Goal: Task Accomplishment & Management: Use online tool/utility

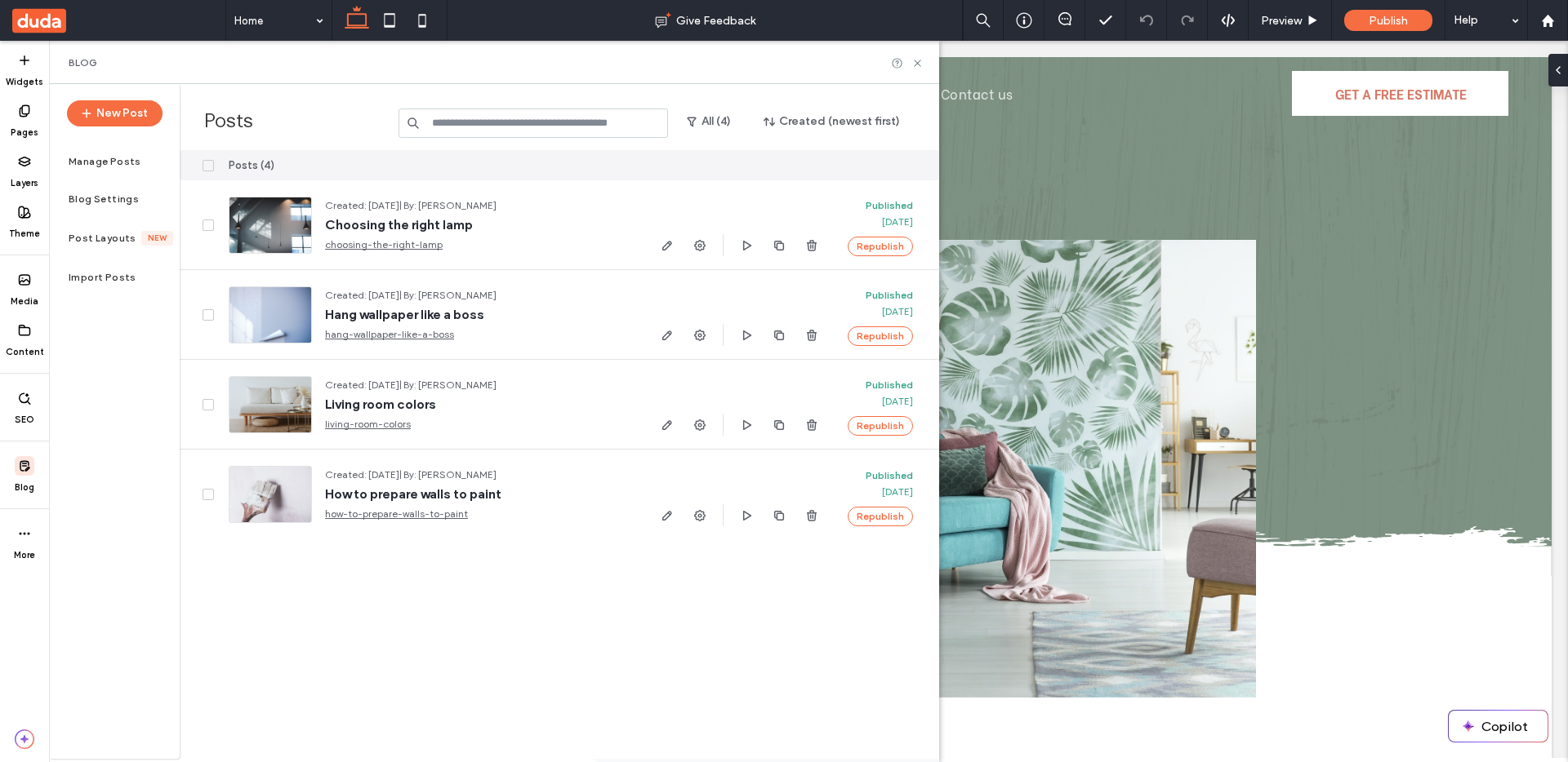
click at [212, 165] on span at bounding box center [208, 165] width 11 height 11
click at [816, 165] on button "Delete" at bounding box center [817, 165] width 58 height 19
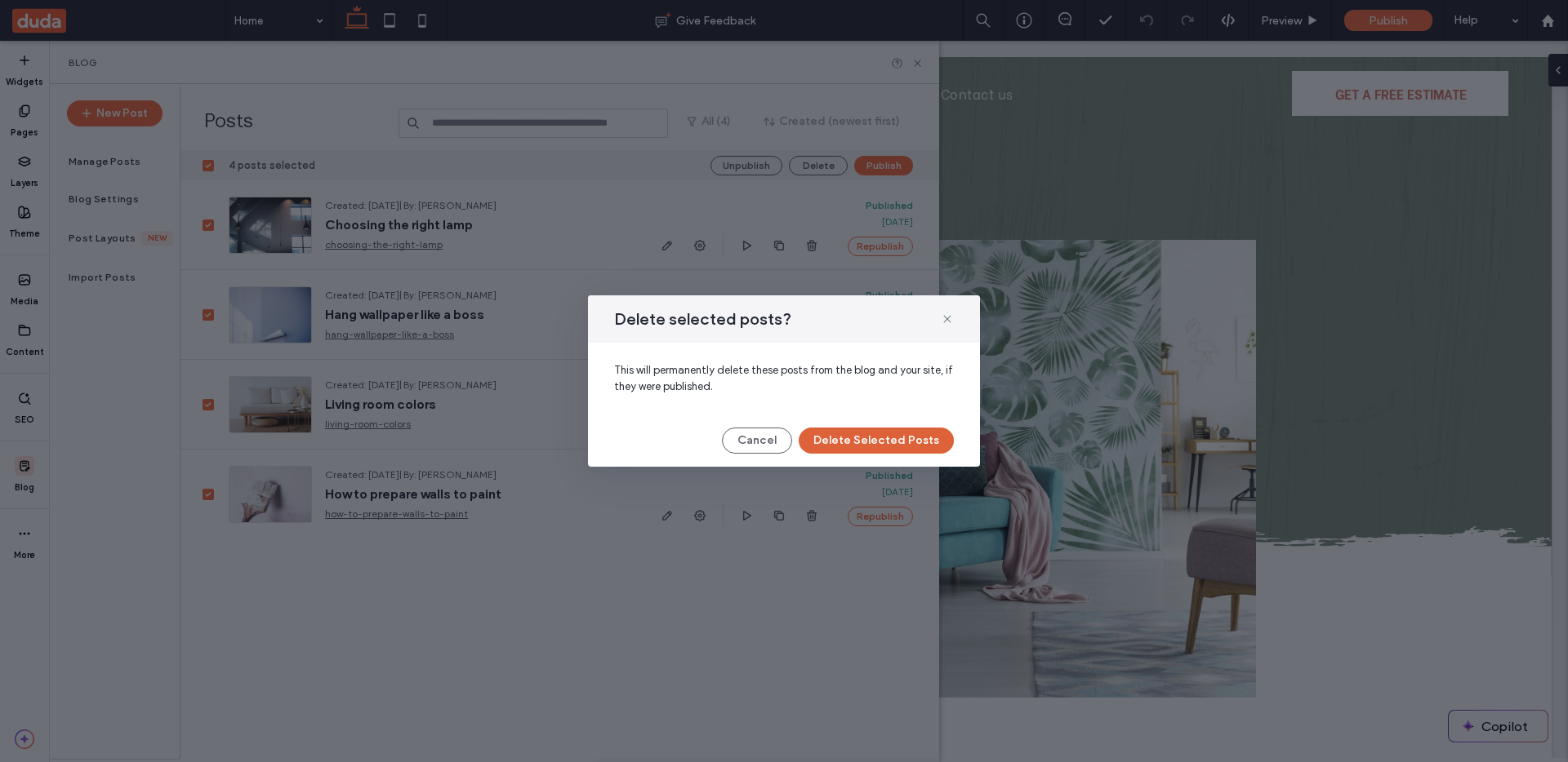
click at [877, 445] on button "Delete Selected Posts" at bounding box center [876, 440] width 155 height 26
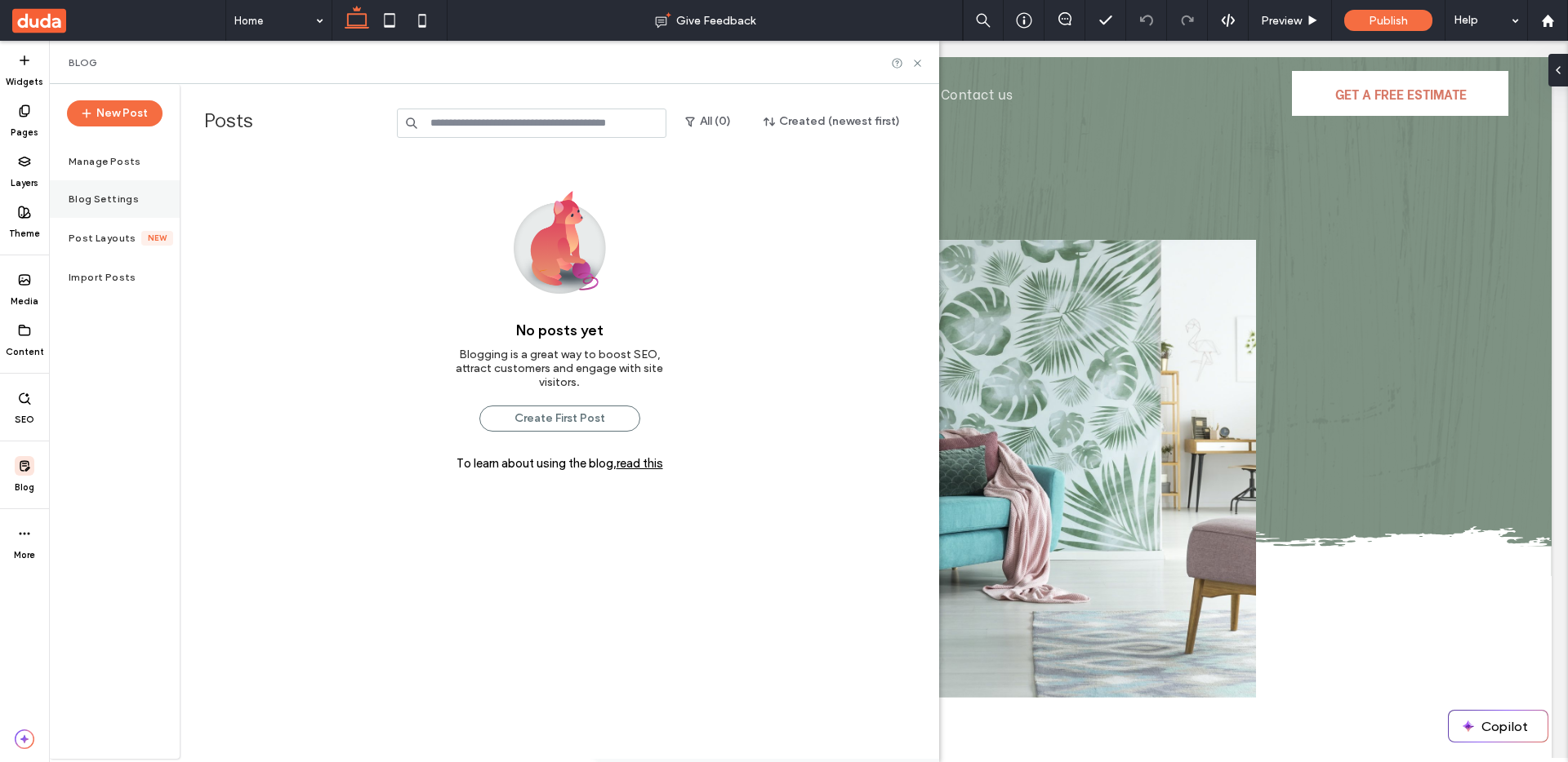
click at [124, 193] on label "Blog Settings" at bounding box center [103, 198] width 70 height 11
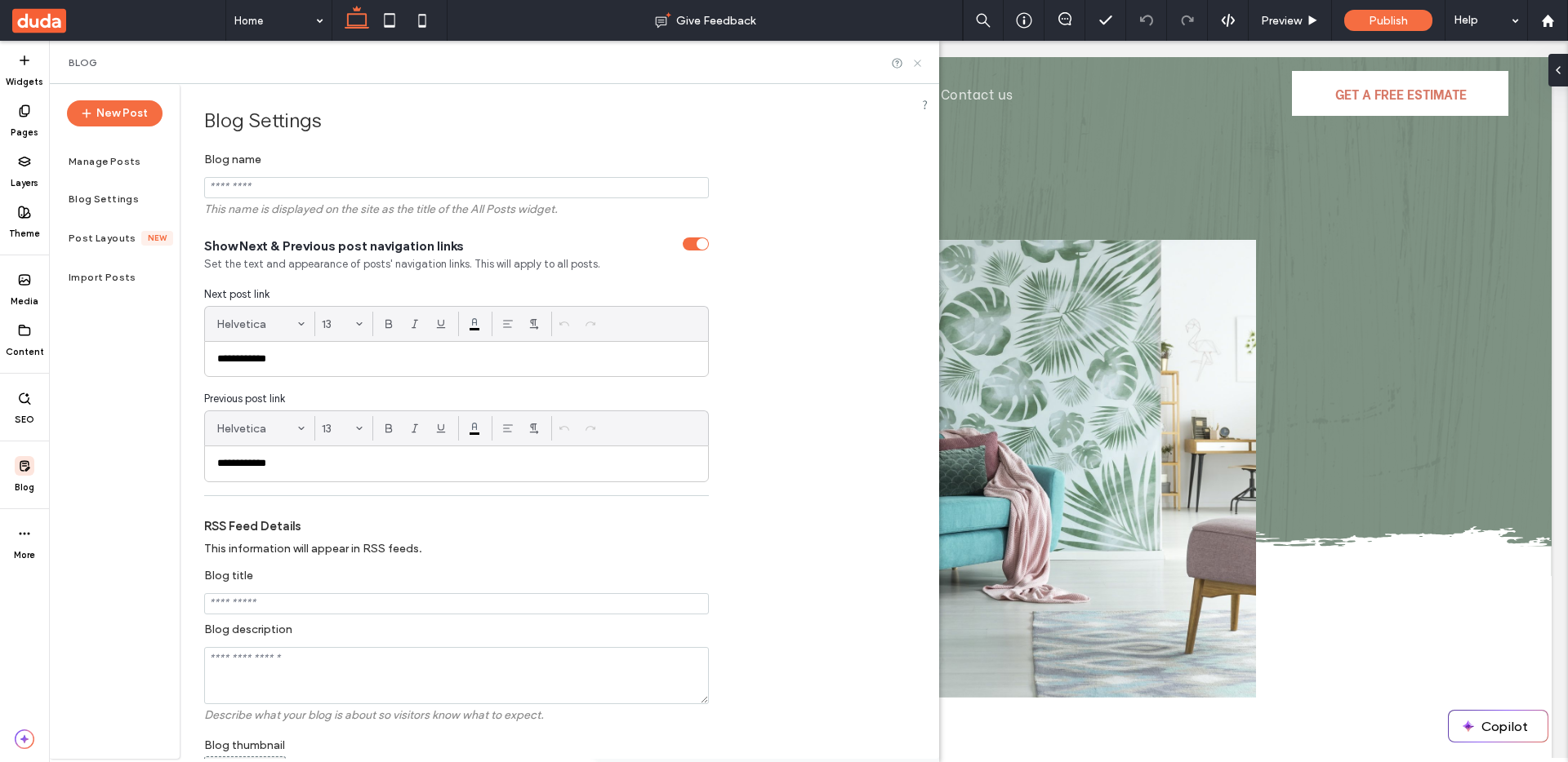
click at [920, 64] on use at bounding box center [917, 63] width 7 height 7
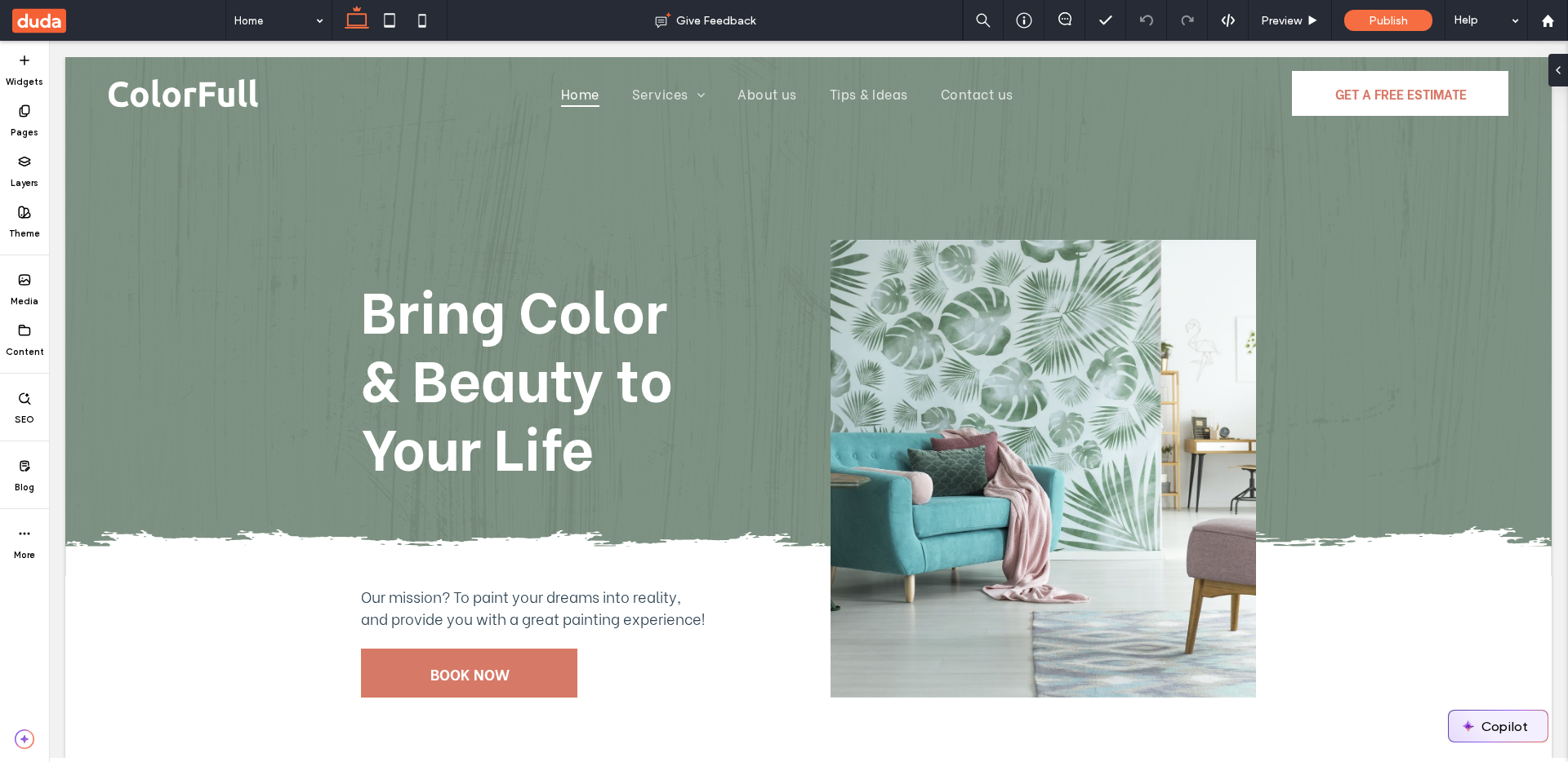
click at [1498, 721] on button "Copilot" at bounding box center [1498, 726] width 99 height 31
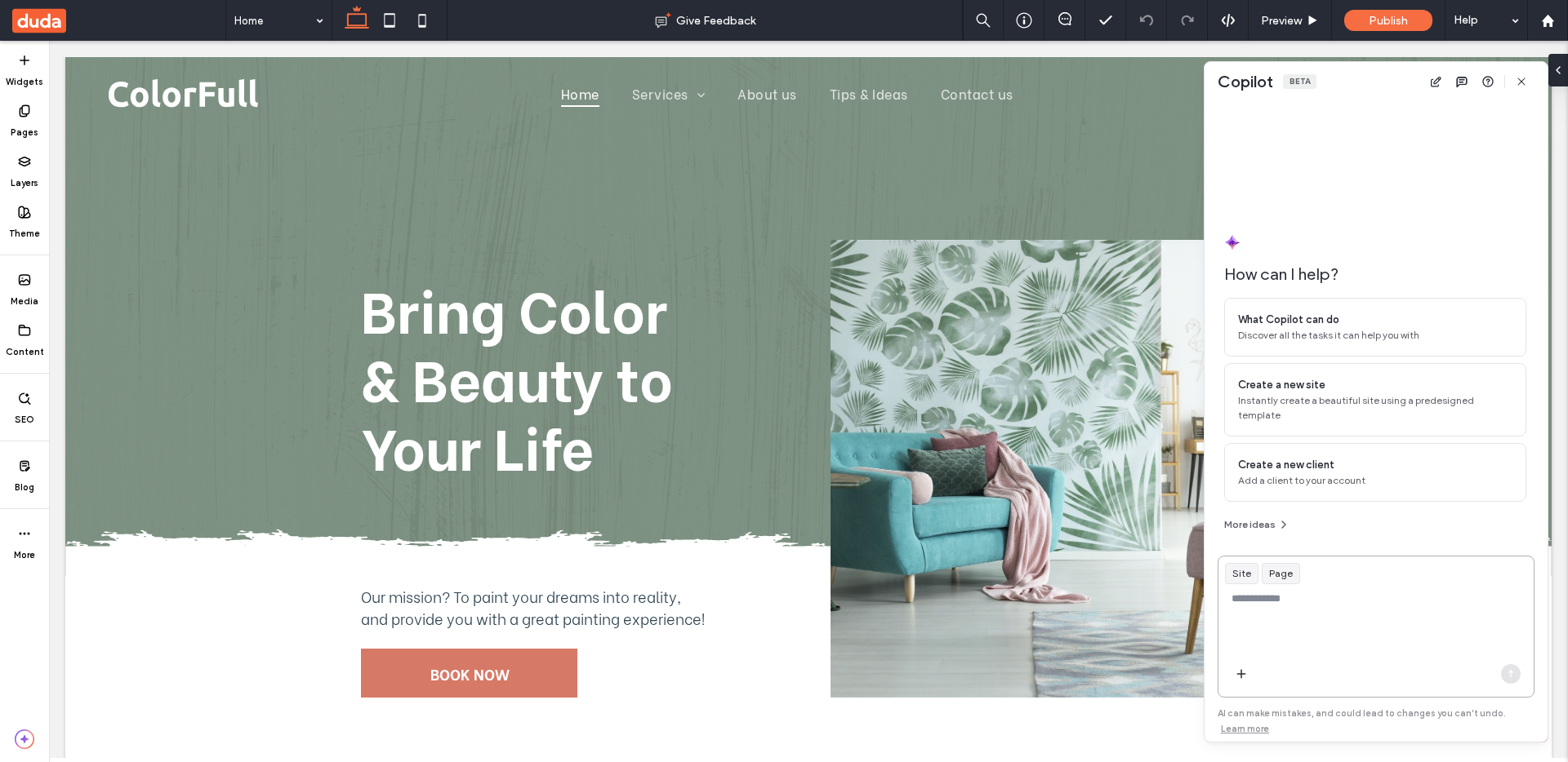
click at [1285, 618] on textarea at bounding box center [1376, 622] width 315 height 64
type textarea "**********"
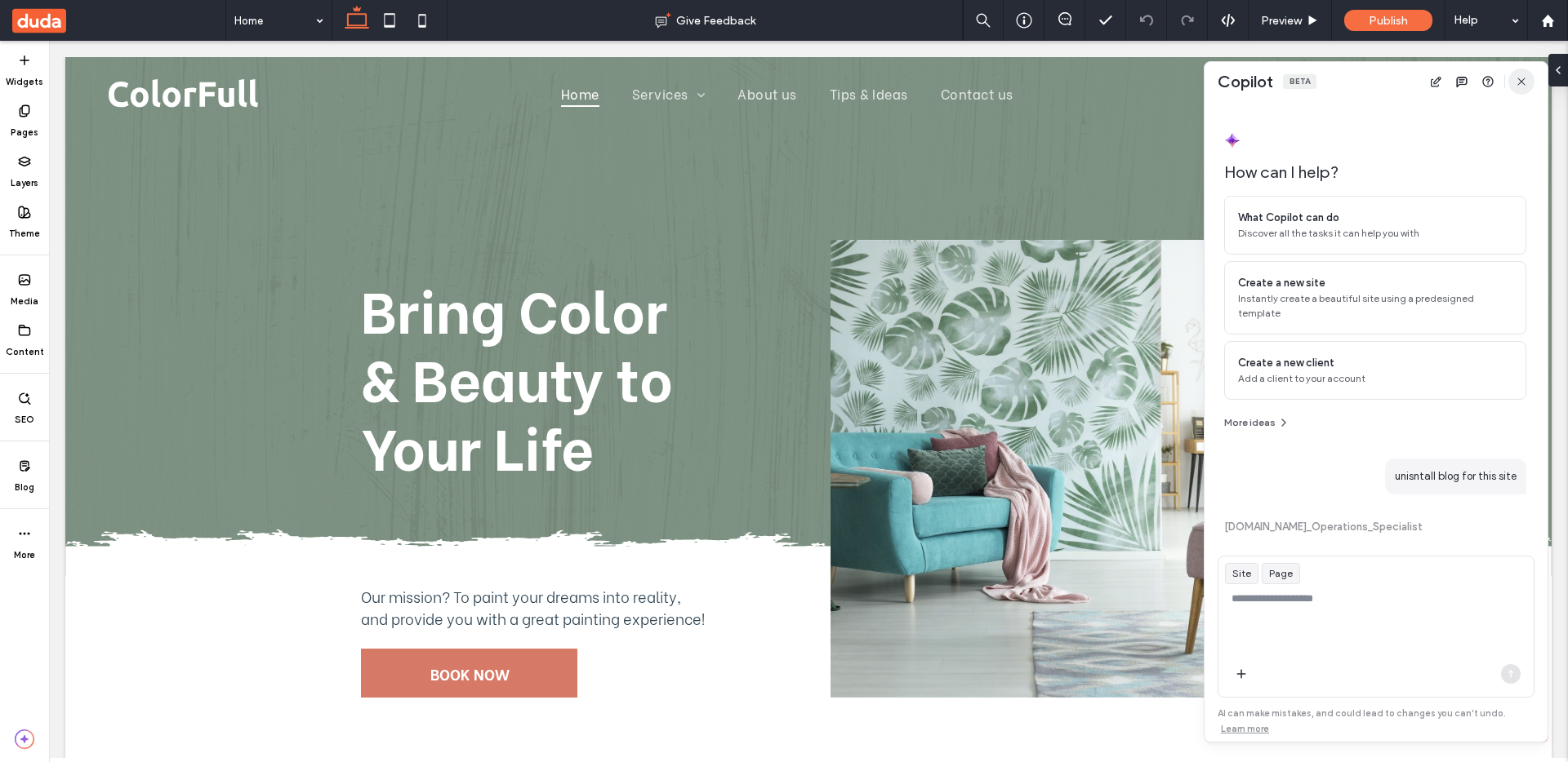
click at [1528, 79] on span "button" at bounding box center [1521, 81] width 26 height 26
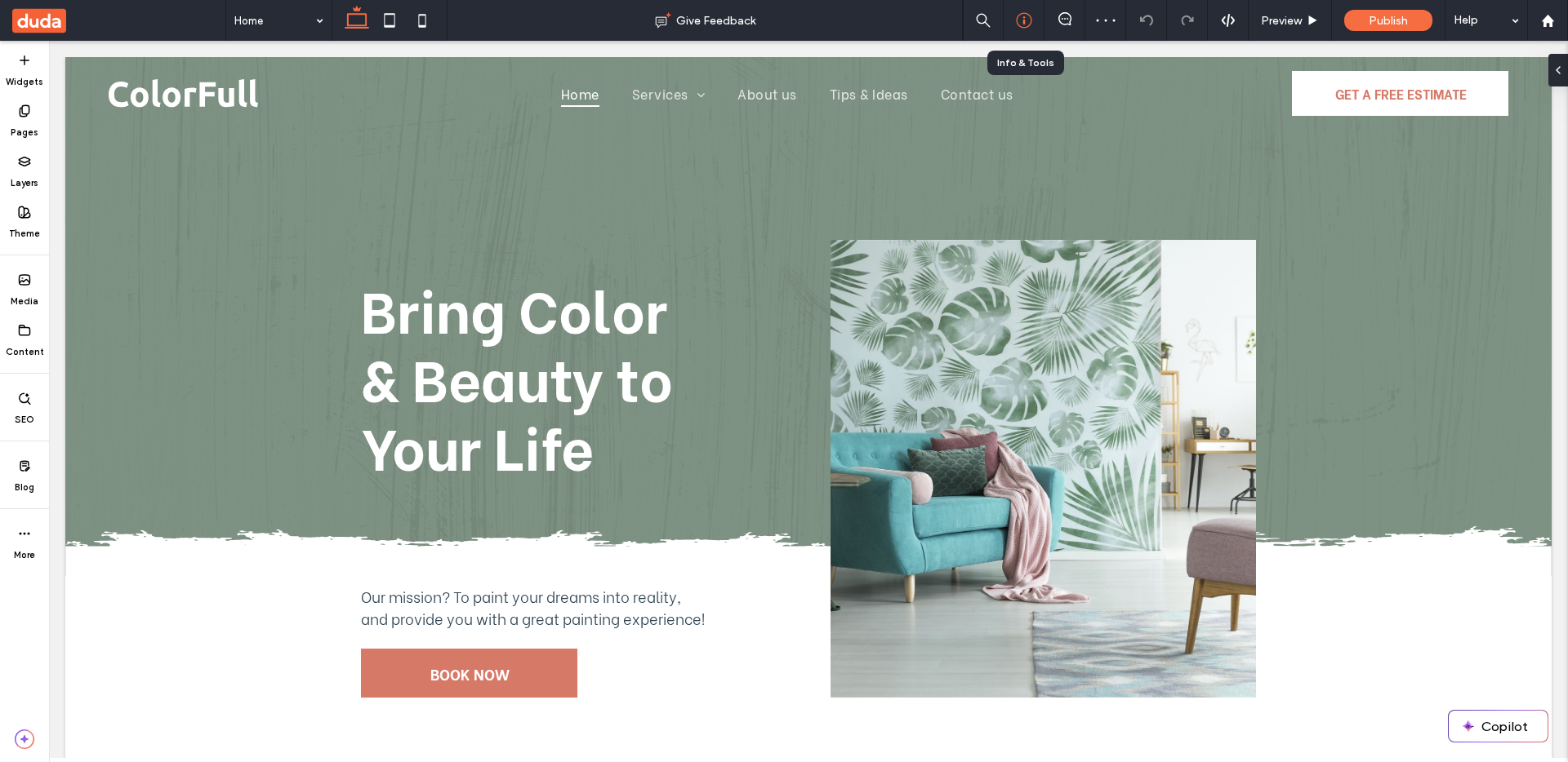
click at [1018, 18] on icon at bounding box center [1023, 19] width 16 height 16
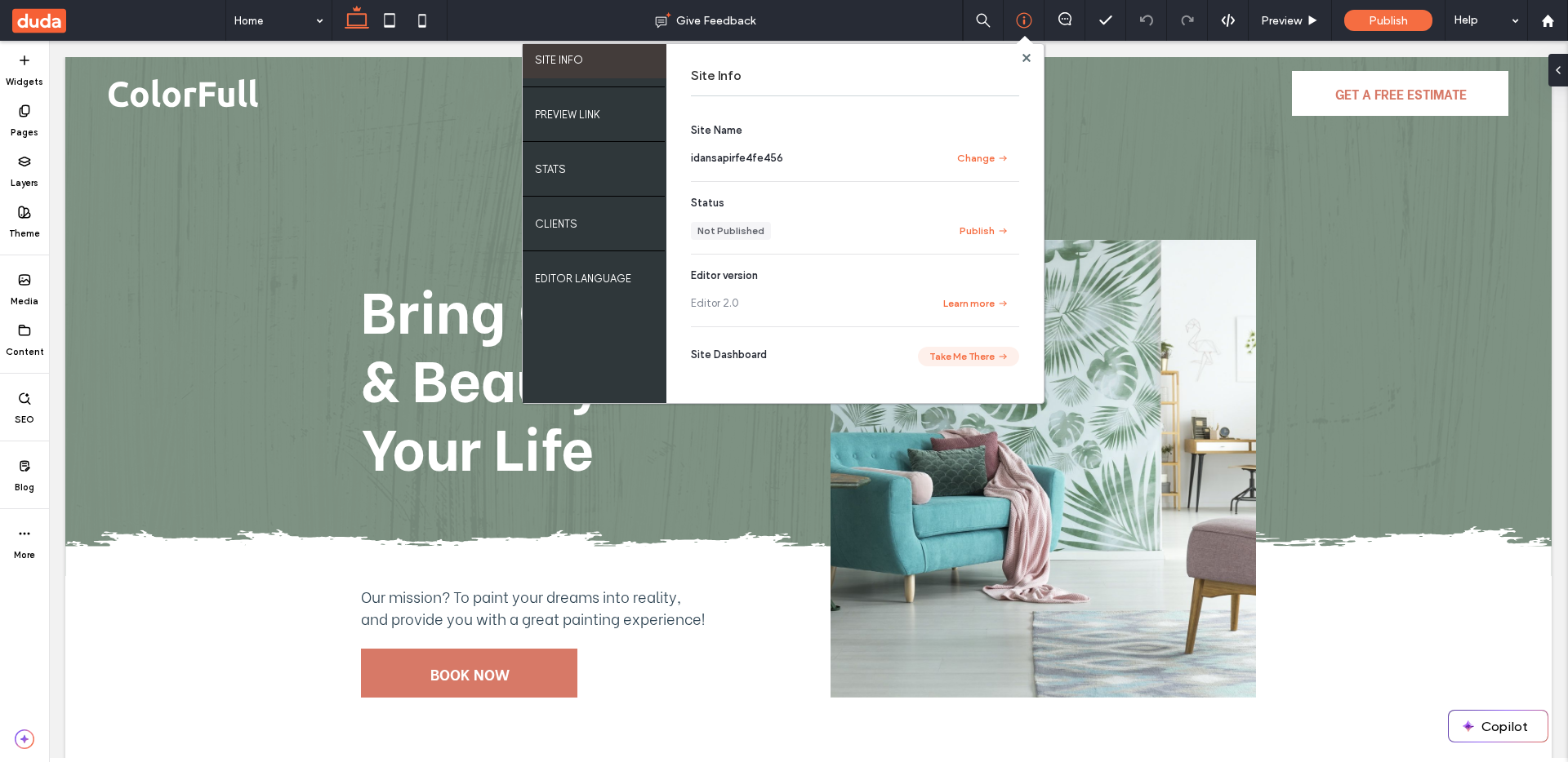
click at [967, 351] on button "Take Me There" at bounding box center [968, 356] width 102 height 19
click at [1547, 21] on use at bounding box center [1547, 19] width 12 height 12
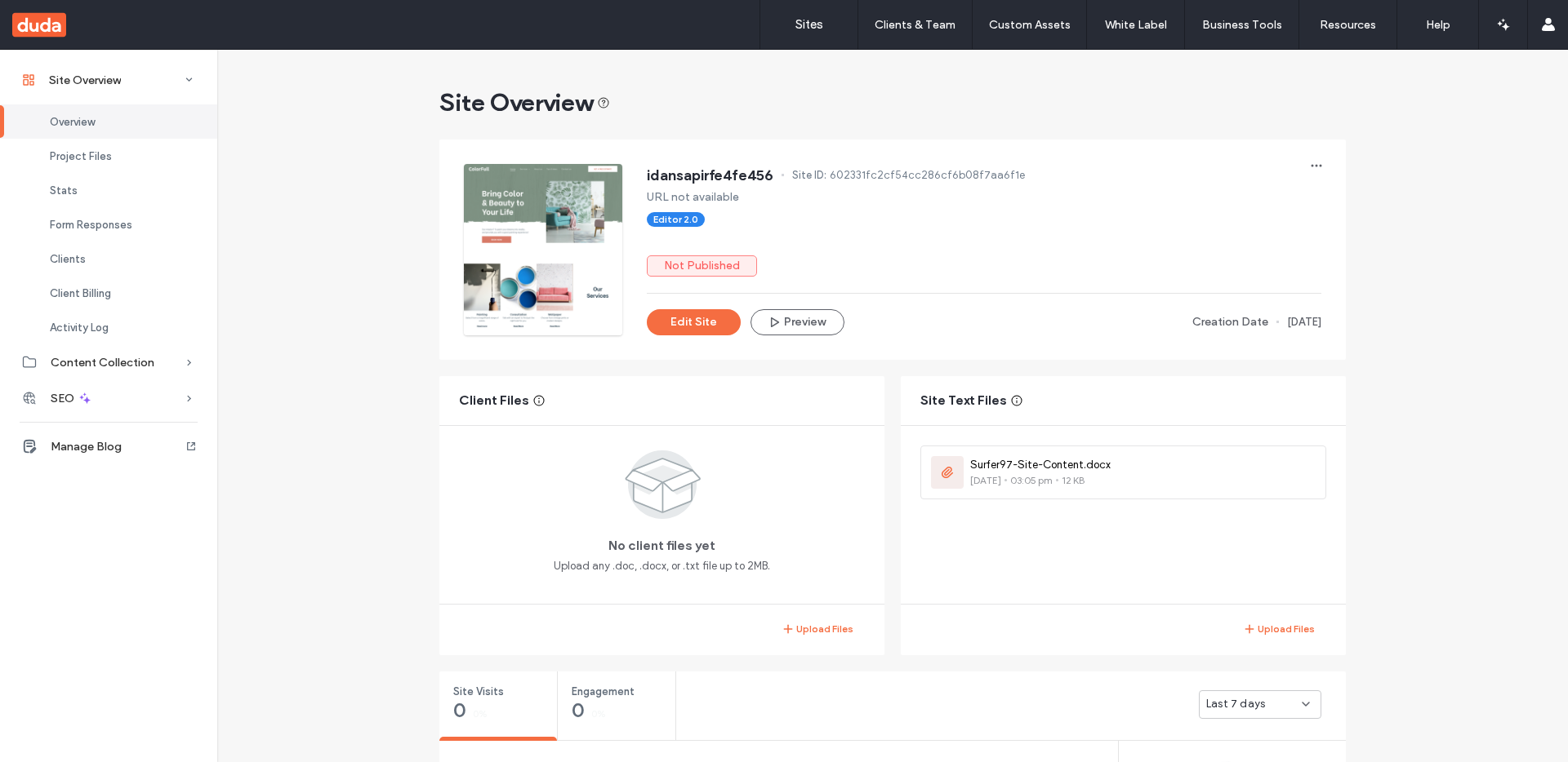
click at [1503, 16] on icon "button" at bounding box center [1503, 24] width 16 height 16
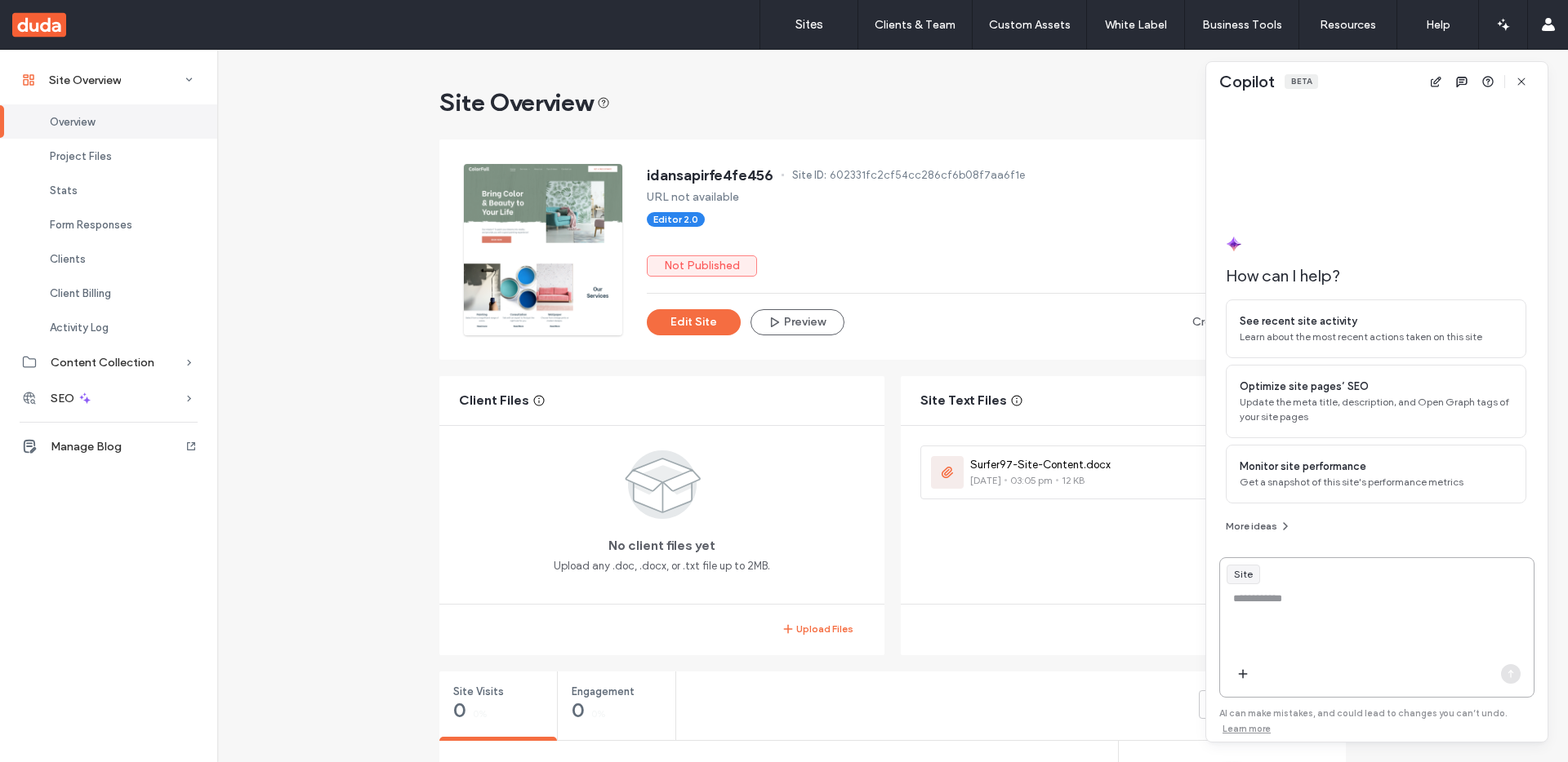
click at [1329, 616] on textarea at bounding box center [1377, 622] width 313 height 64
click at [1355, 594] on textarea at bounding box center [1377, 622] width 313 height 64
paste textarea "**********"
type textarea "**********"
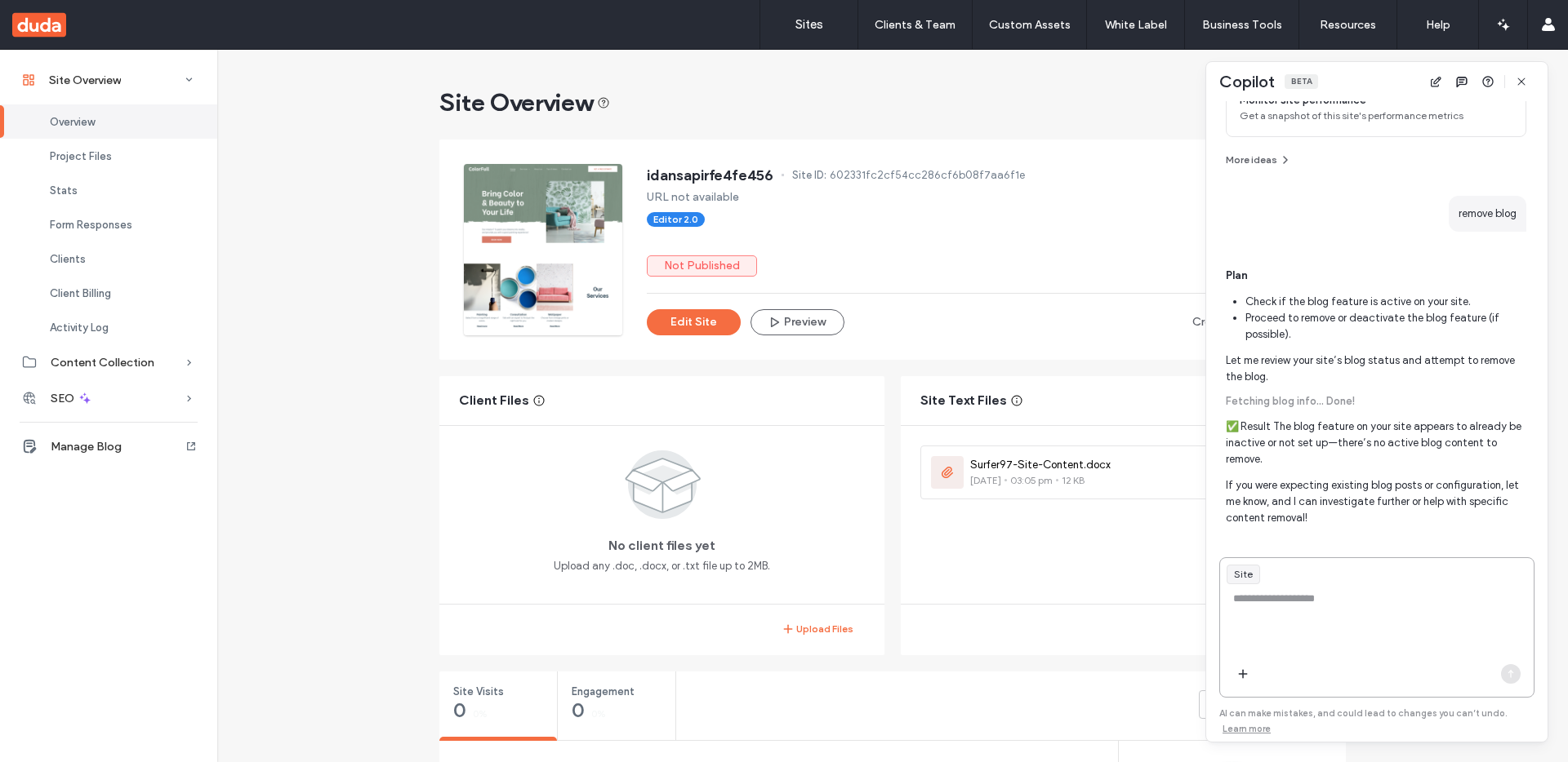
scroll to position [296, 0]
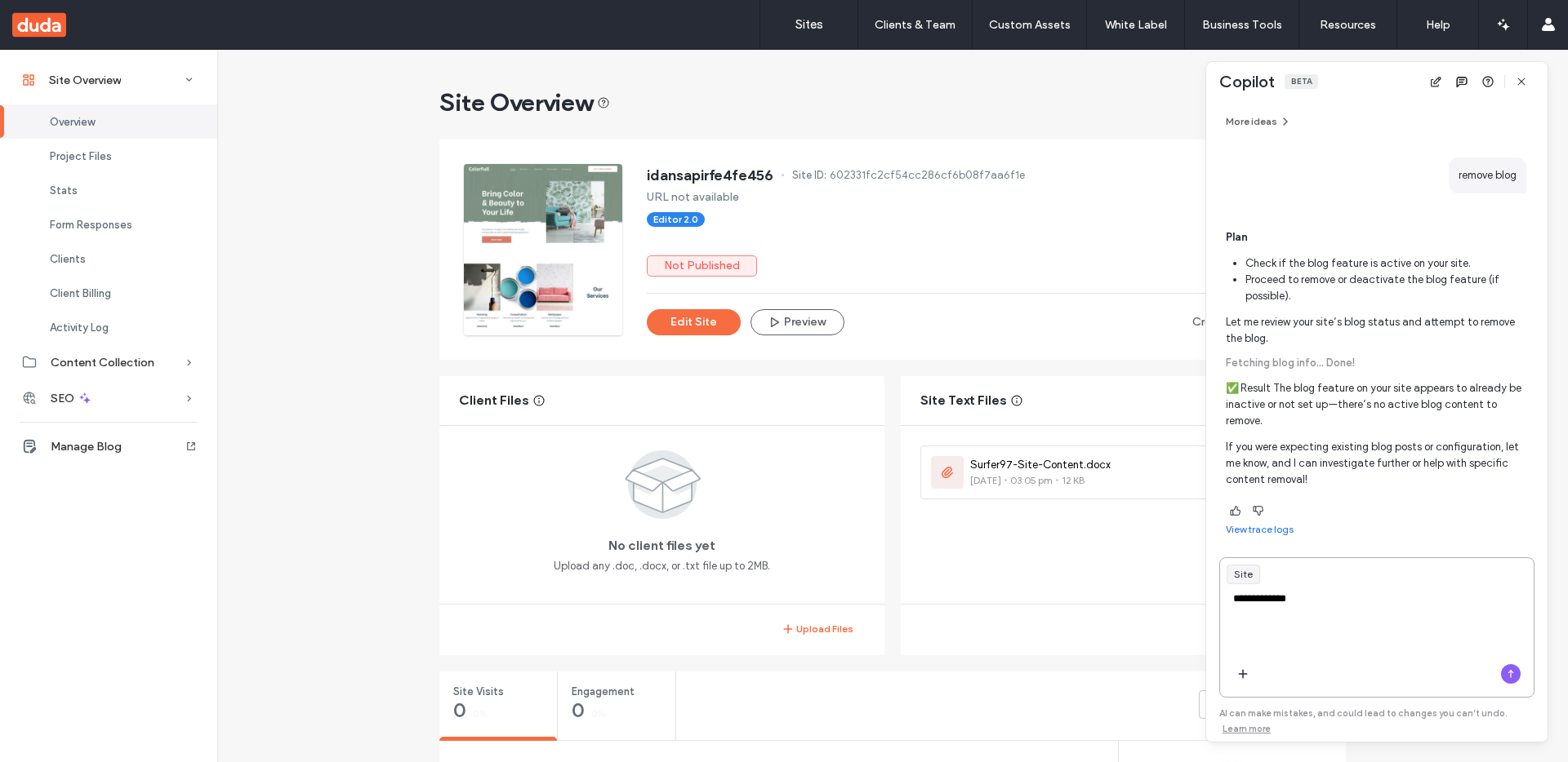
type textarea "**********"
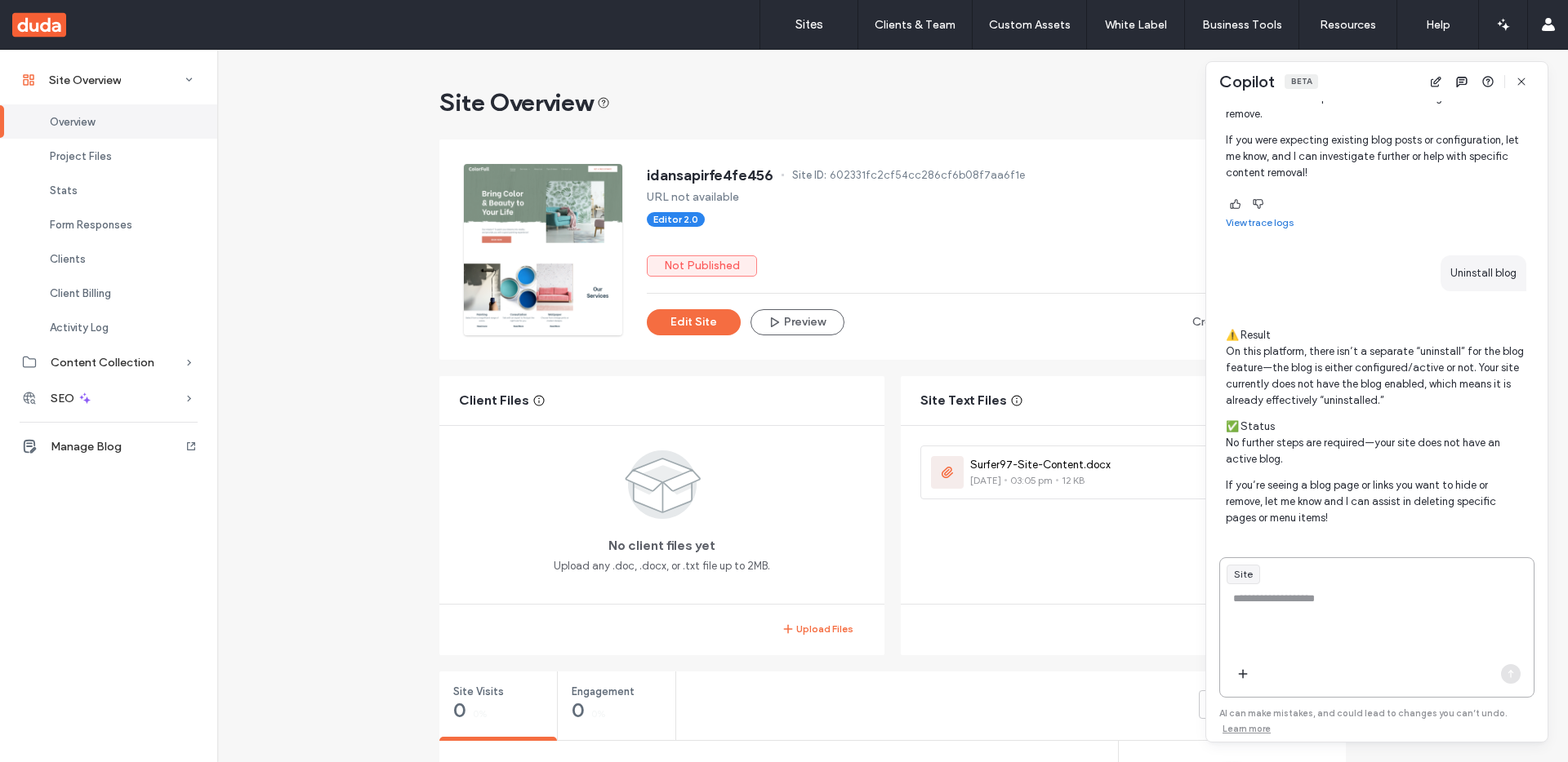
scroll to position [643, 0]
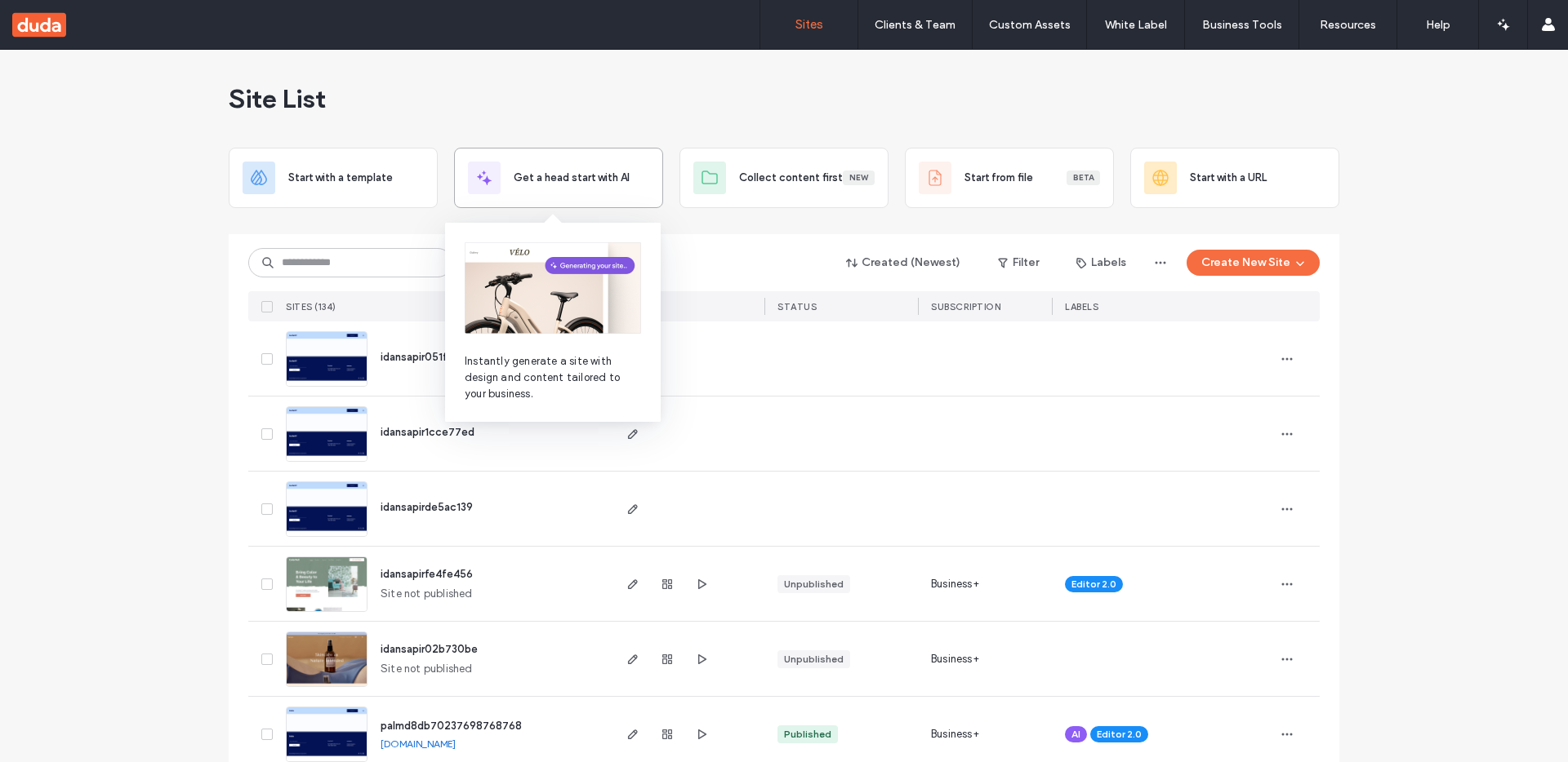
click at [454, 178] on div "Get a head start with AI" at bounding box center [558, 177] width 209 height 60
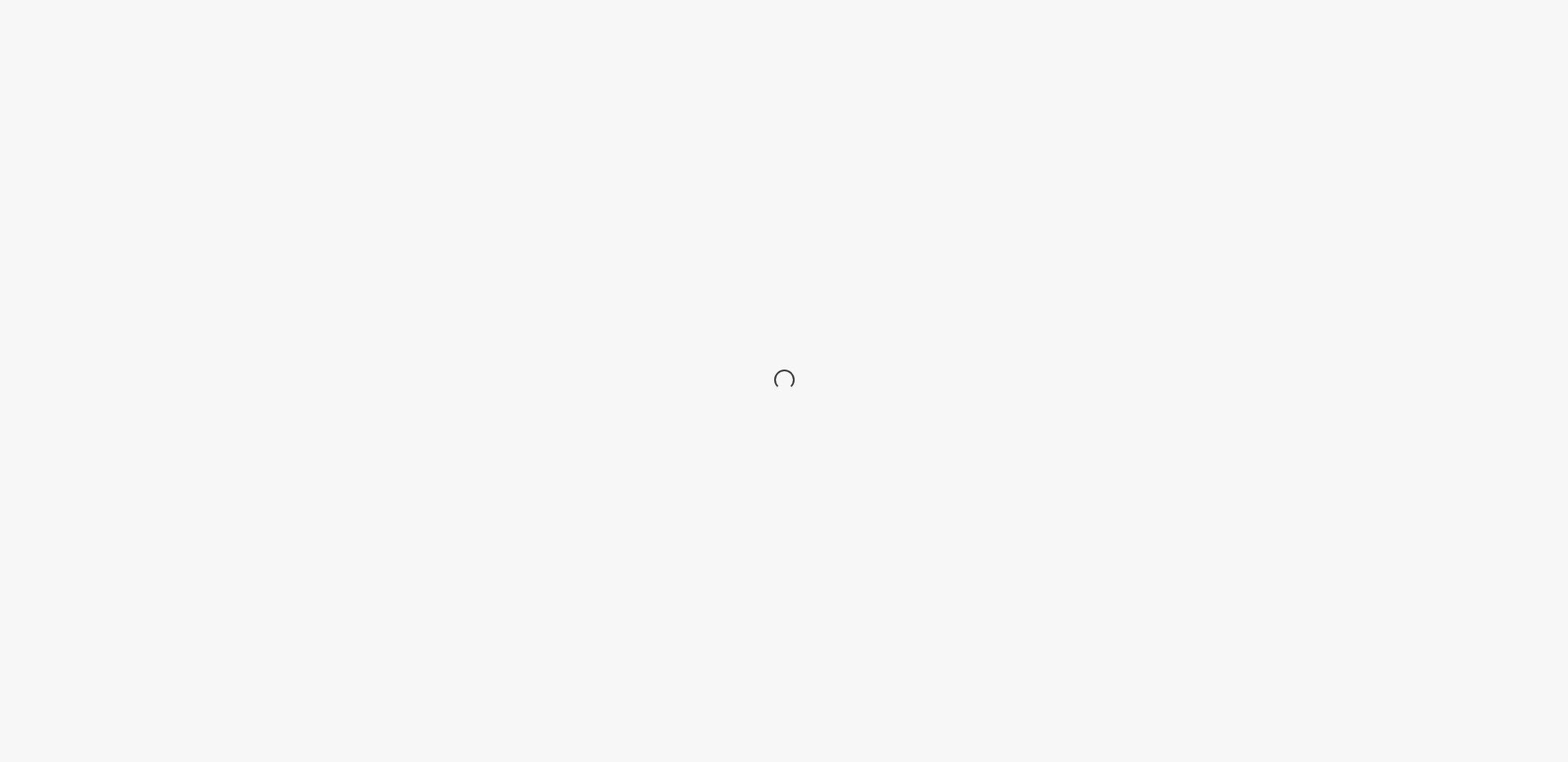
click at [370, 178] on div at bounding box center [784, 381] width 1568 height 762
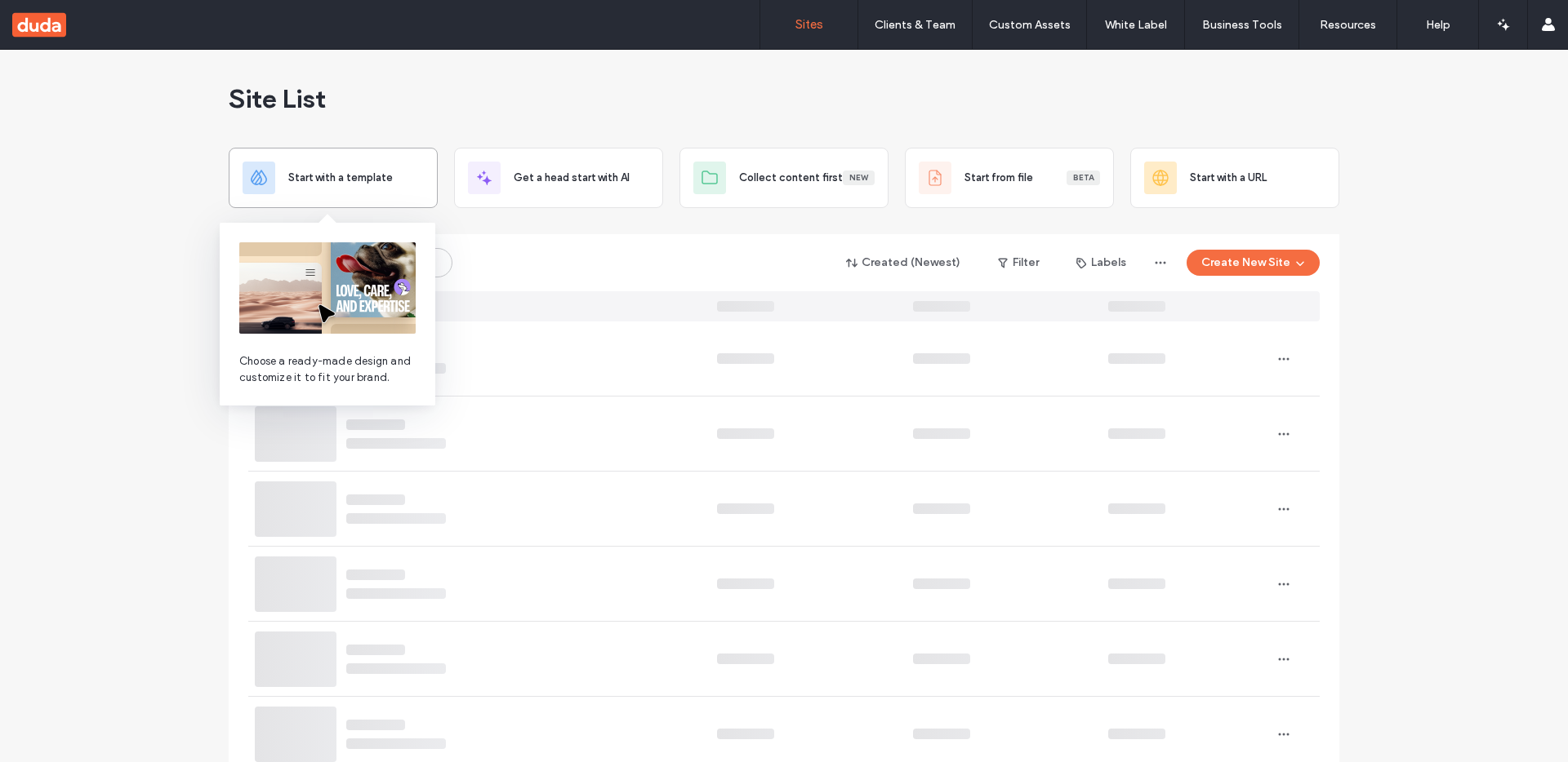
click at [395, 179] on div "Start with a template" at bounding box center [356, 177] width 136 height 16
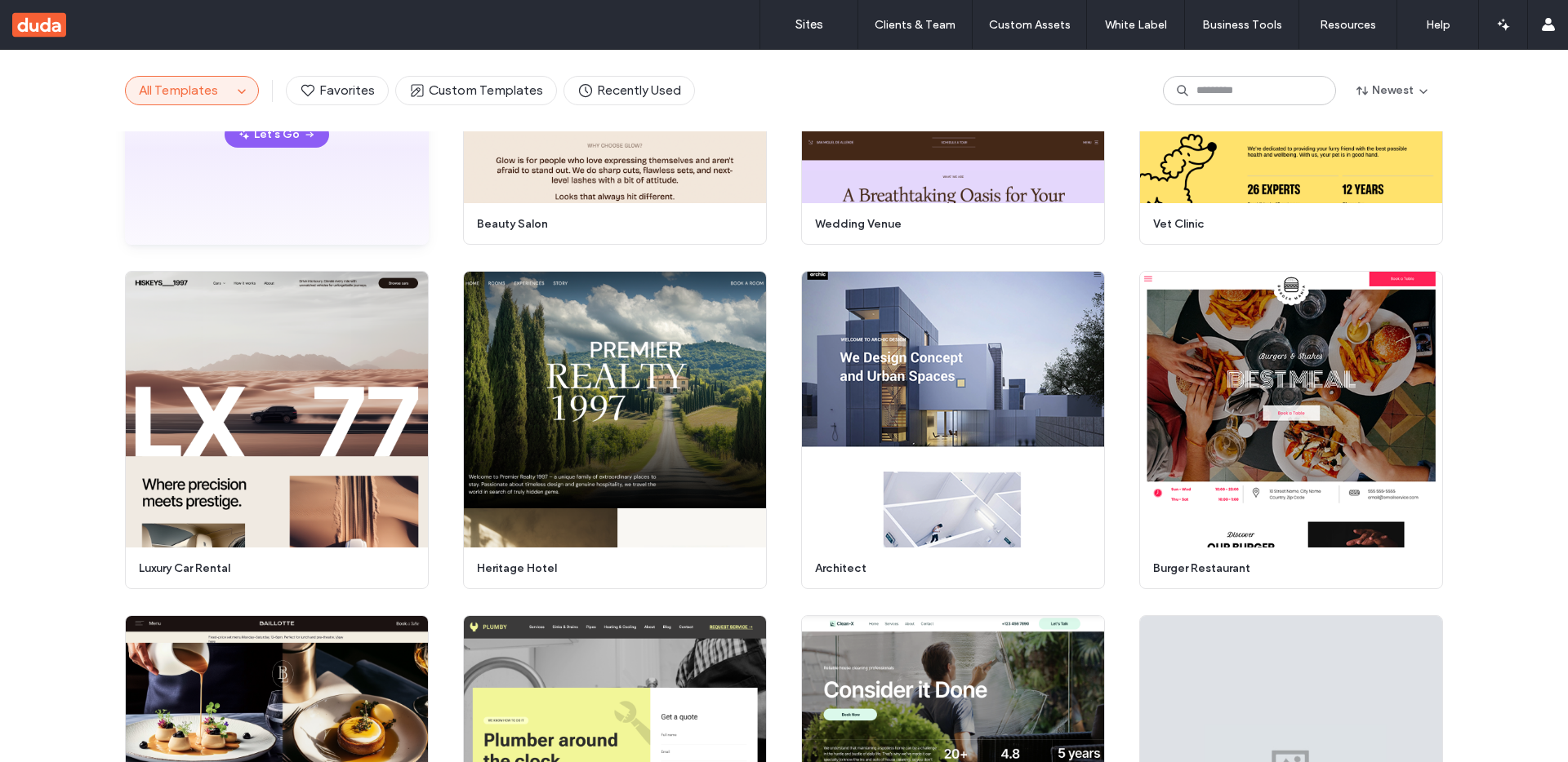
scroll to position [7, 0]
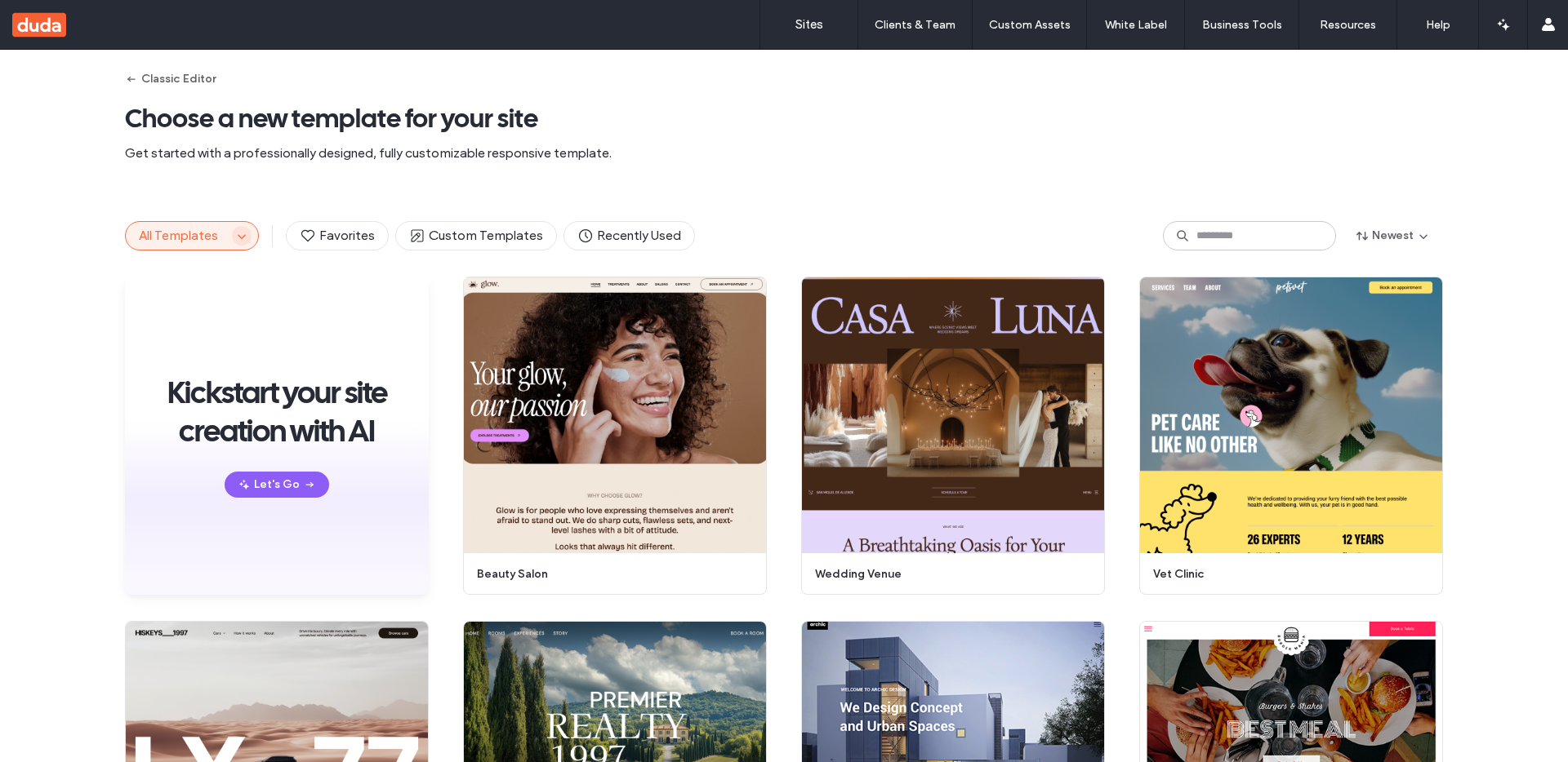
click at [242, 235] on span "button" at bounding box center [241, 235] width 19 height 19
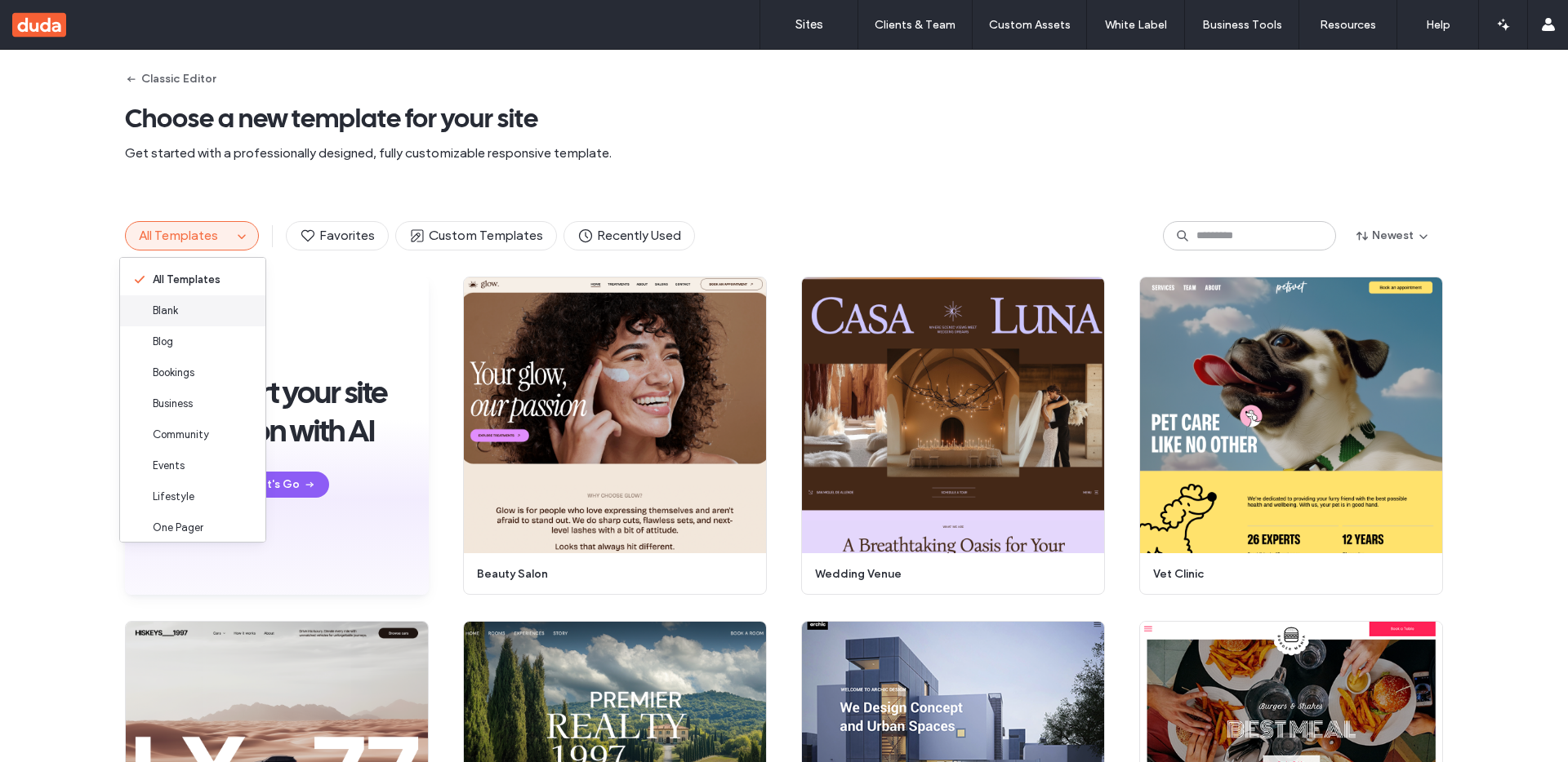
click at [204, 306] on div "Blank" at bounding box center [193, 311] width 146 height 31
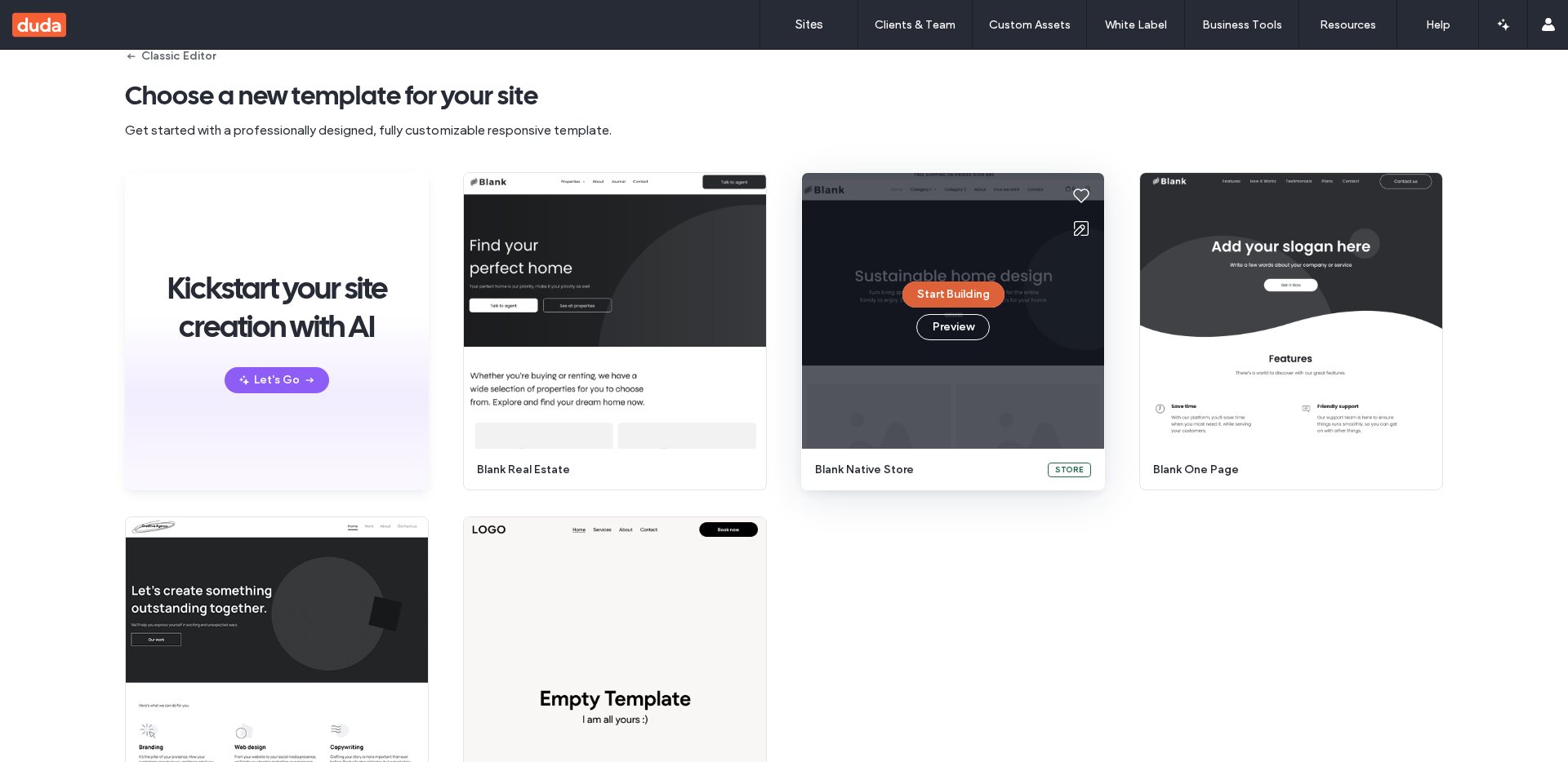
scroll to position [144, 0]
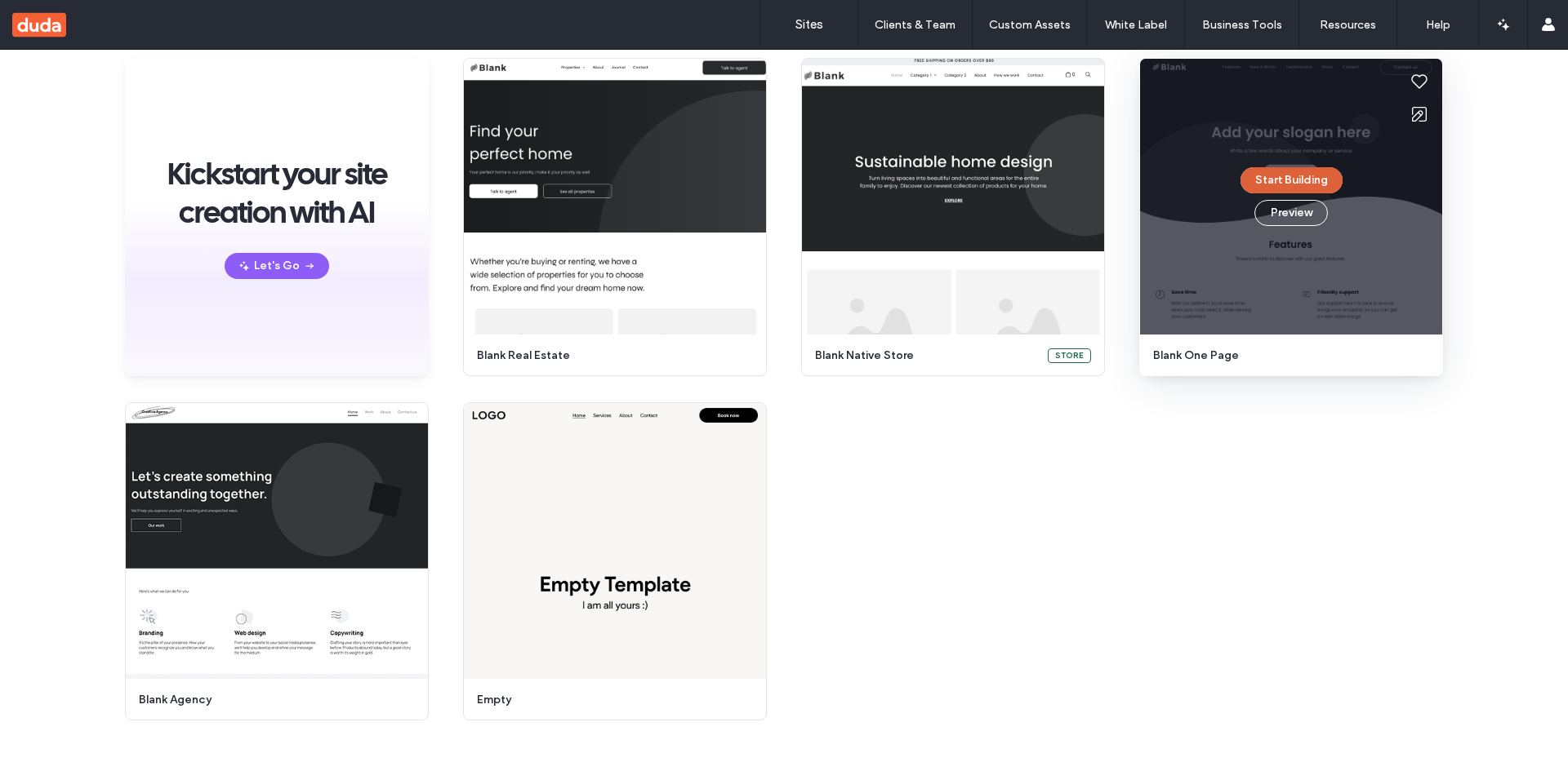
click at [1288, 185] on button "Start Building" at bounding box center [1291, 180] width 102 height 26
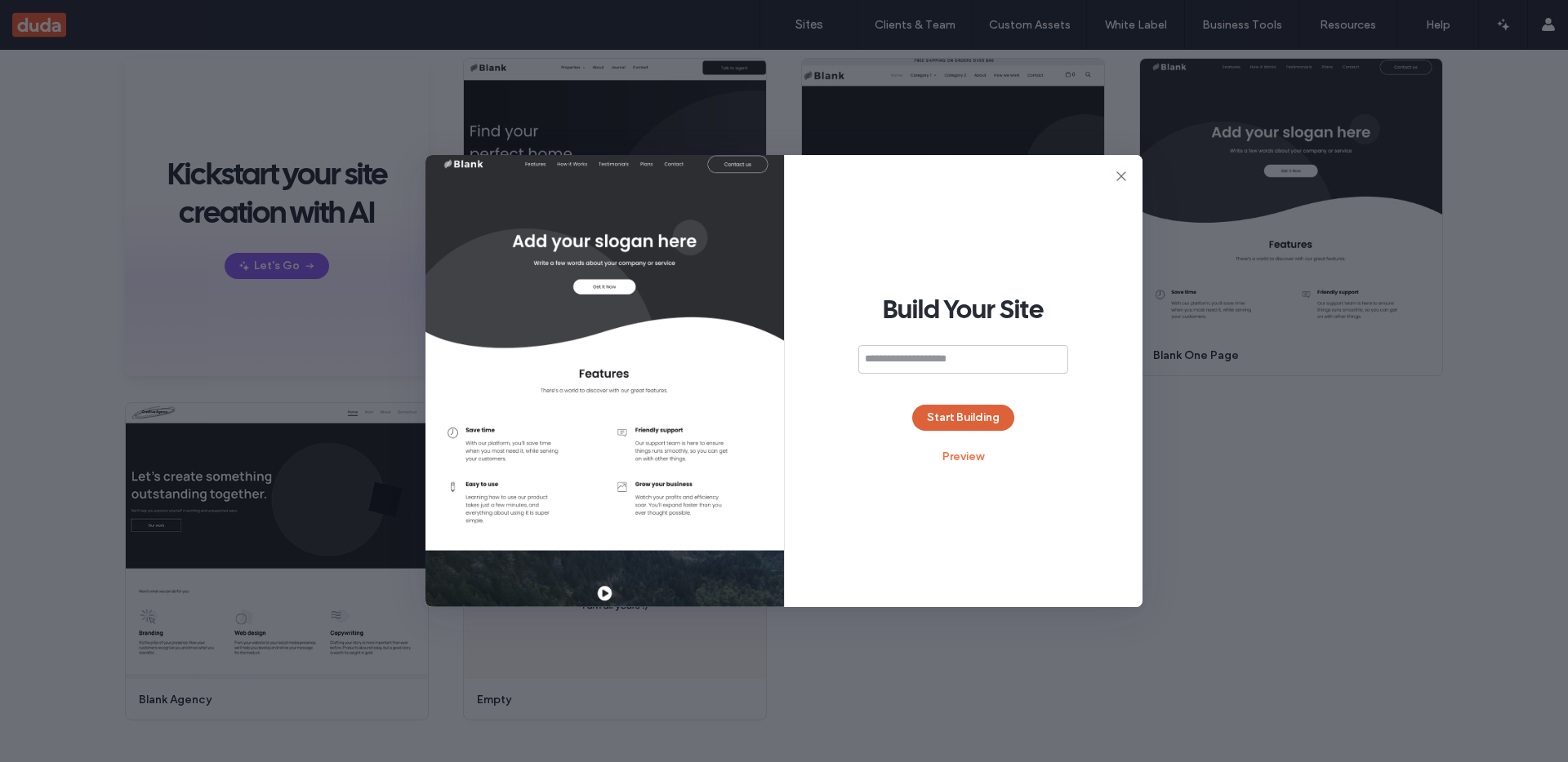
click at [977, 412] on button "Start Building" at bounding box center [963, 417] width 102 height 26
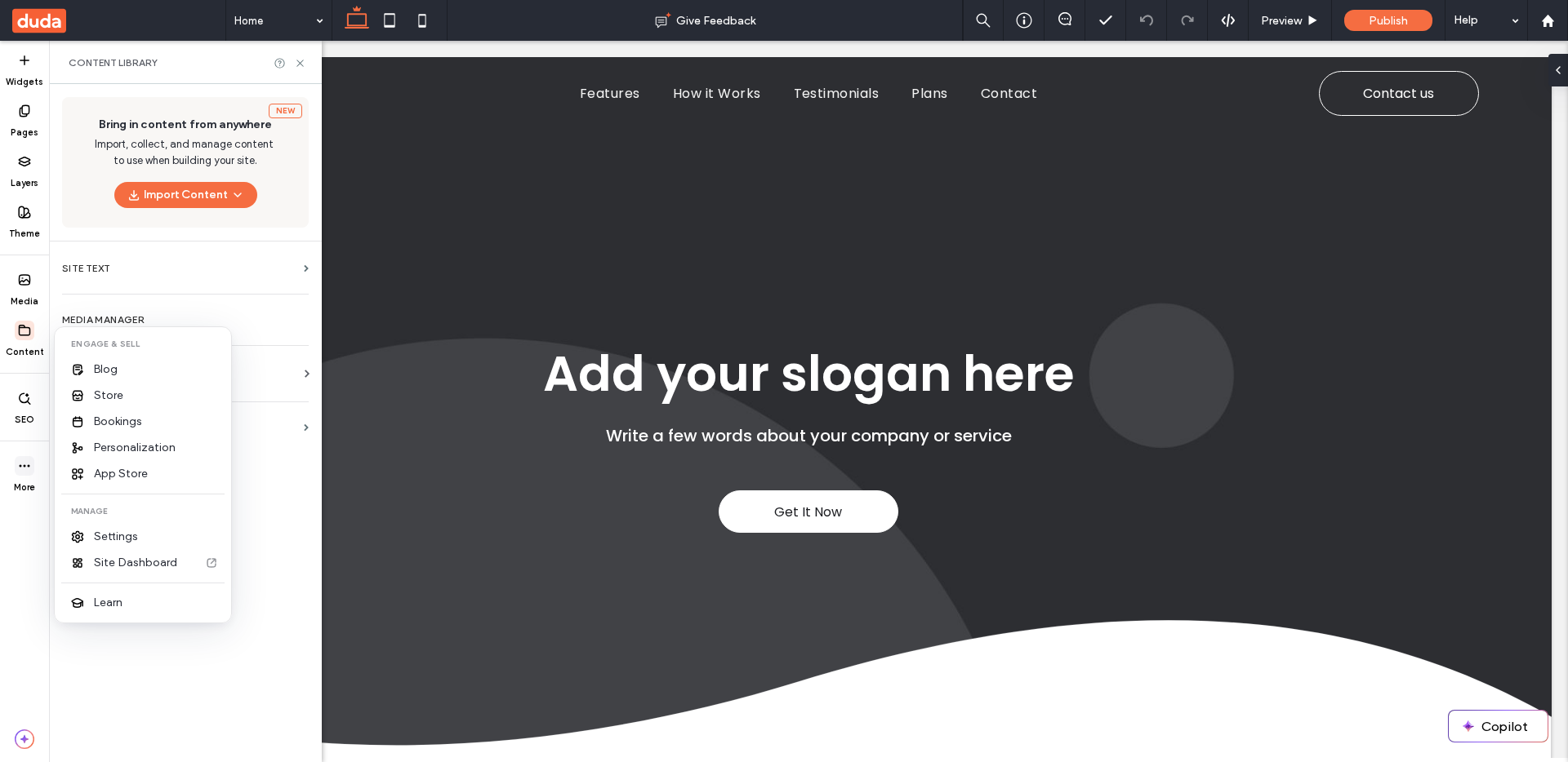
click at [39, 465] on div "More" at bounding box center [25, 475] width 49 height 51
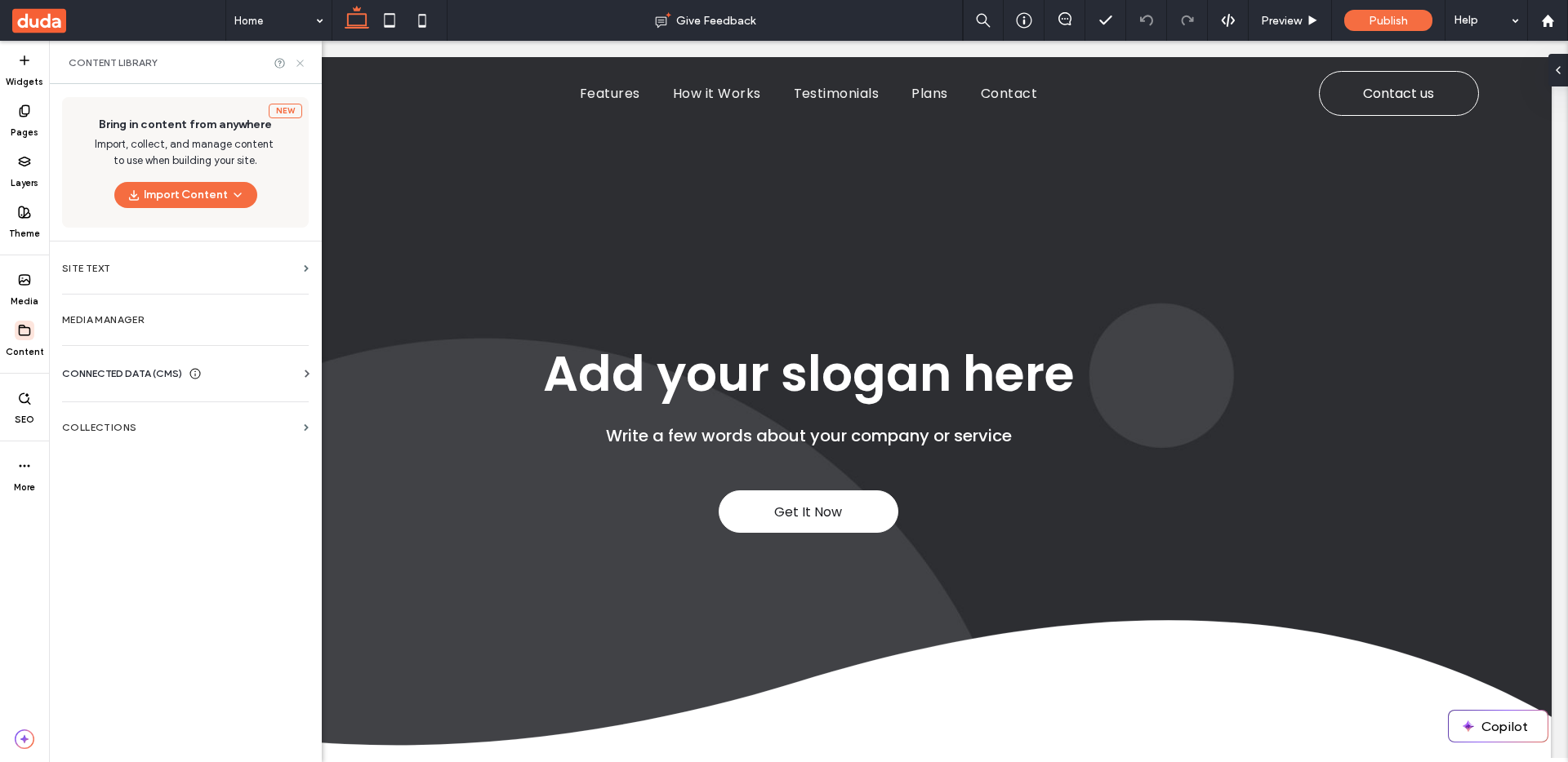
click at [303, 64] on icon at bounding box center [300, 63] width 12 height 12
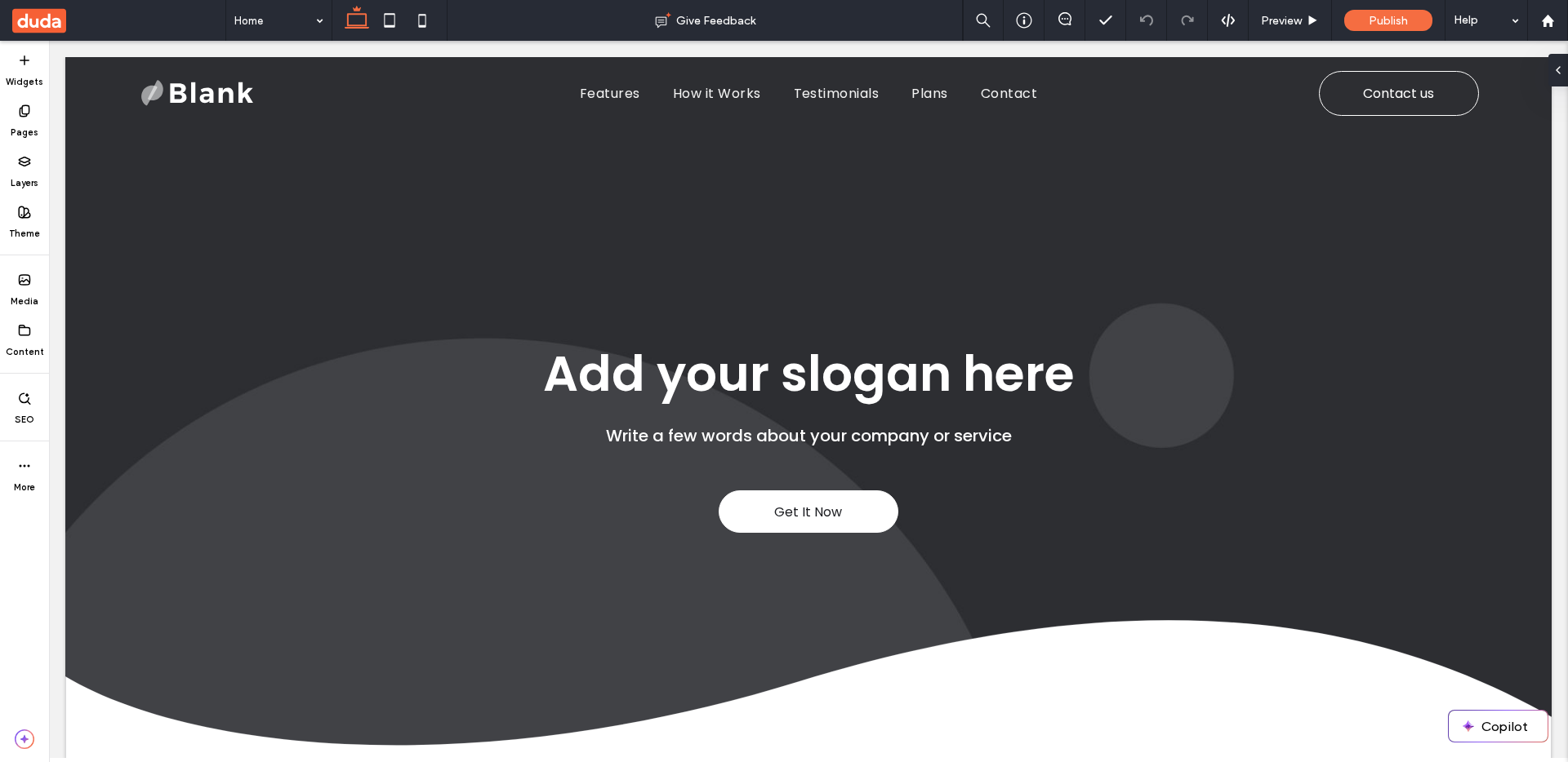
click at [11, 18] on div "Home Give Feedback Preview Publish Help" at bounding box center [784, 20] width 1568 height 41
click at [56, 21] on use at bounding box center [39, 20] width 54 height 25
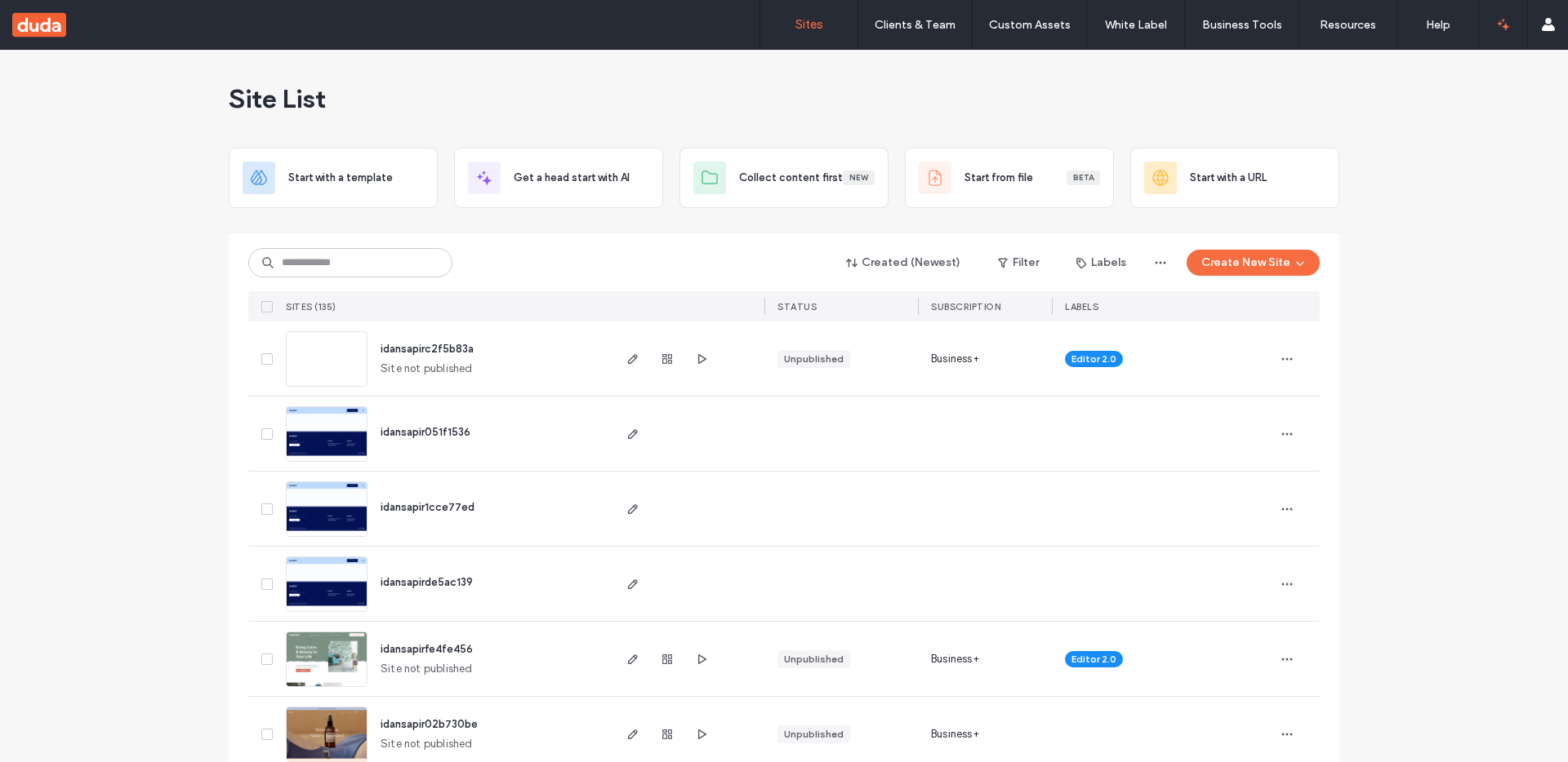
click at [1499, 26] on icon "button" at bounding box center [1503, 24] width 16 height 16
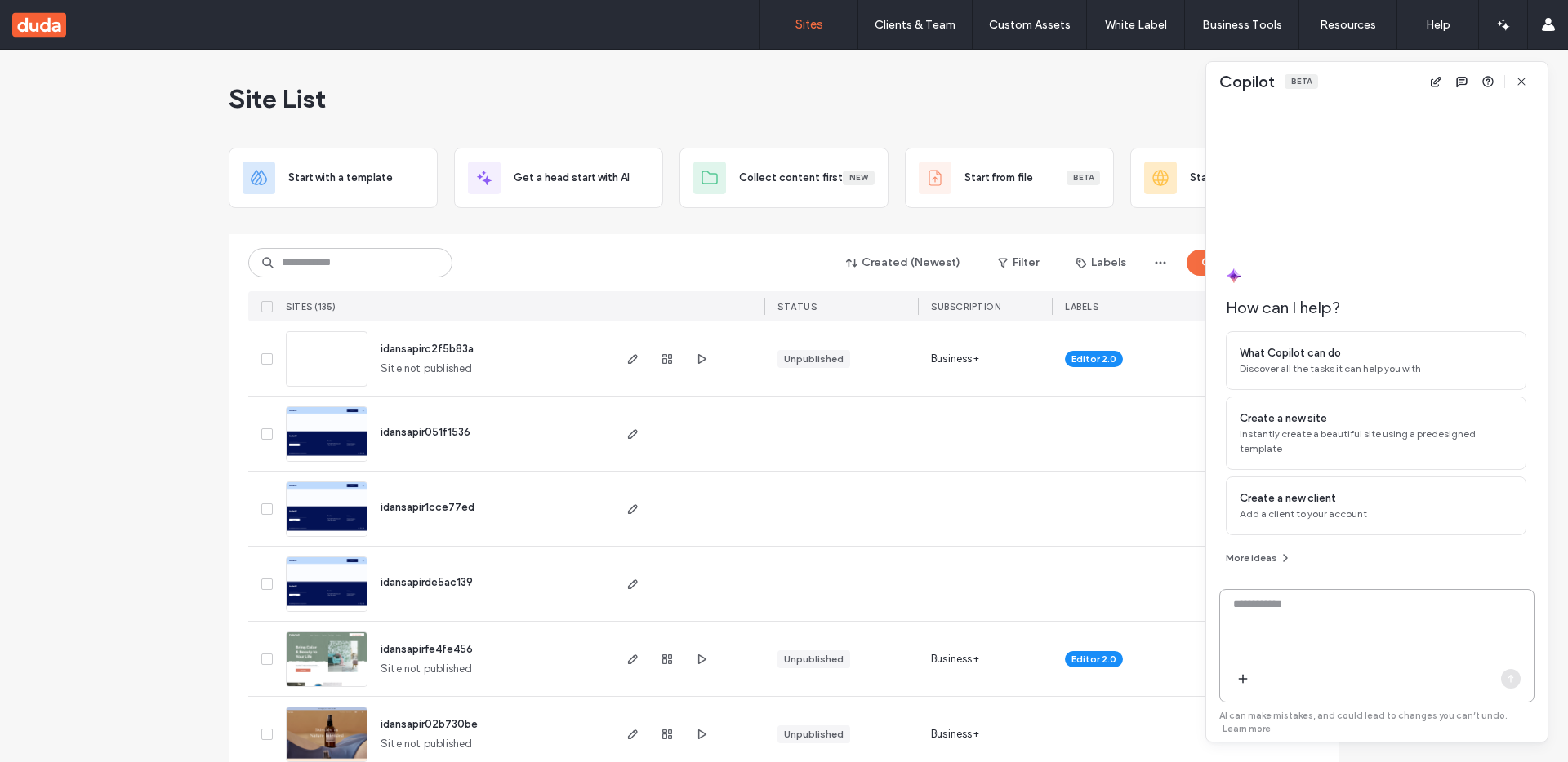
click at [1313, 605] on textarea at bounding box center [1377, 628] width 313 height 64
type textarea "*"
paste textarea "**********"
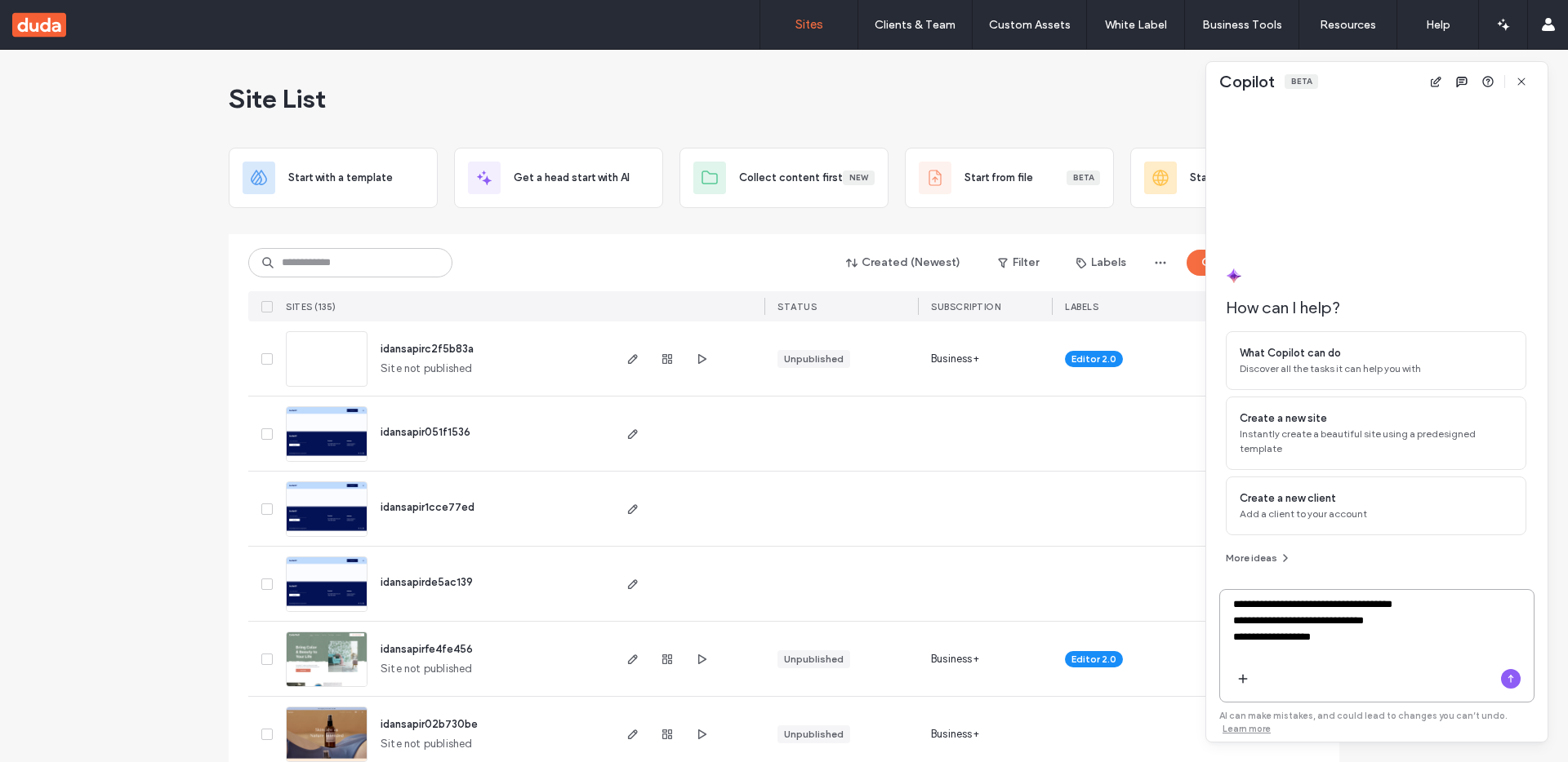
type textarea "**********"
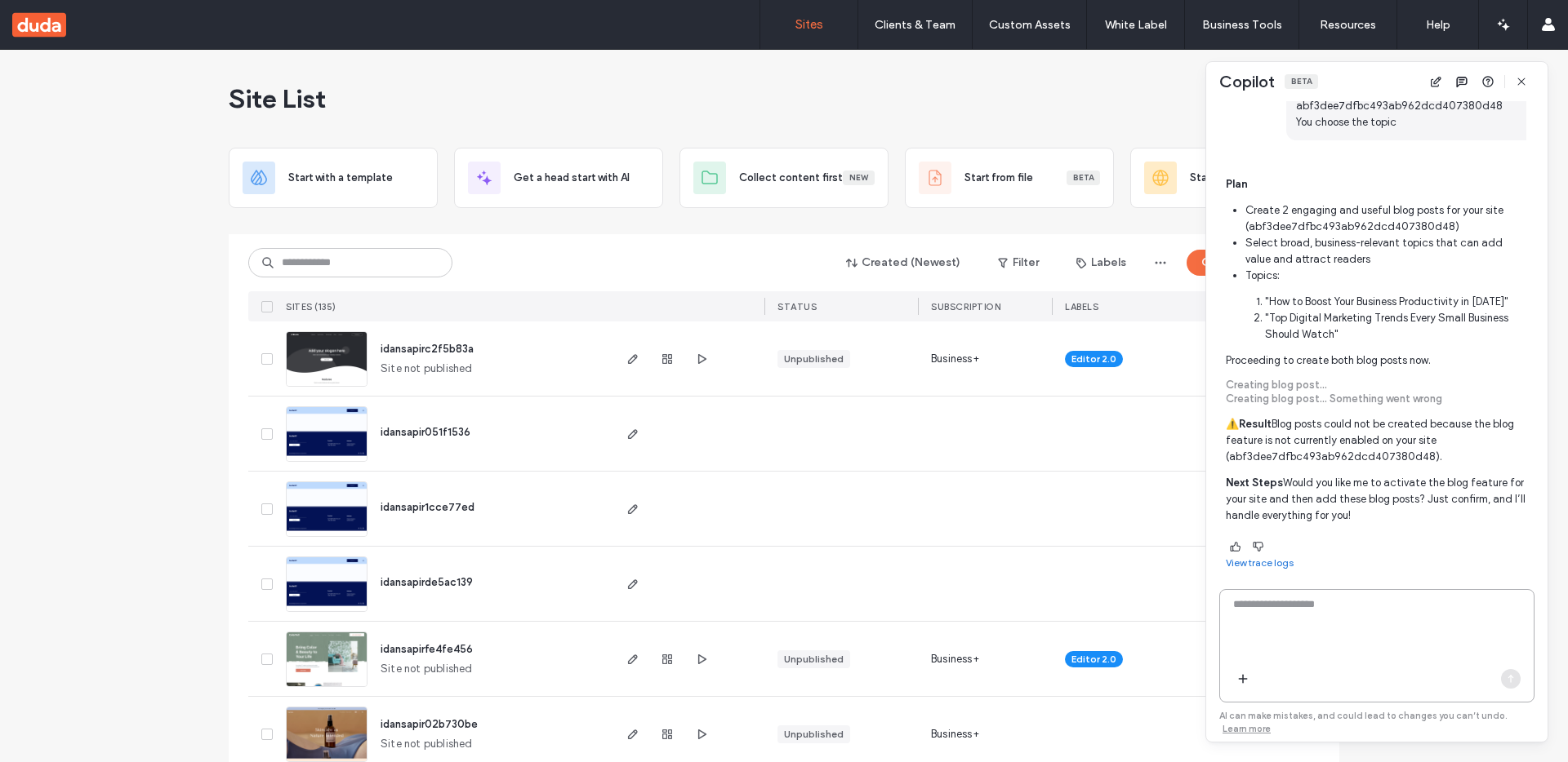
scroll to position [384, 0]
drag, startPoint x: 1288, startPoint y: 470, endPoint x: 1516, endPoint y: 511, distance: 231.7
click at [1516, 511] on span "Plan Create 2 engaging and useful blog posts for your site (abf3dee7dfbc493ab96…" at bounding box center [1376, 348] width 301 height 348
click at [1510, 511] on p "Next Steps Would you like me to activate the blog feature for your site and the…" at bounding box center [1376, 498] width 301 height 49
drag, startPoint x: 1463, startPoint y: 511, endPoint x: 1225, endPoint y: 362, distance: 280.8
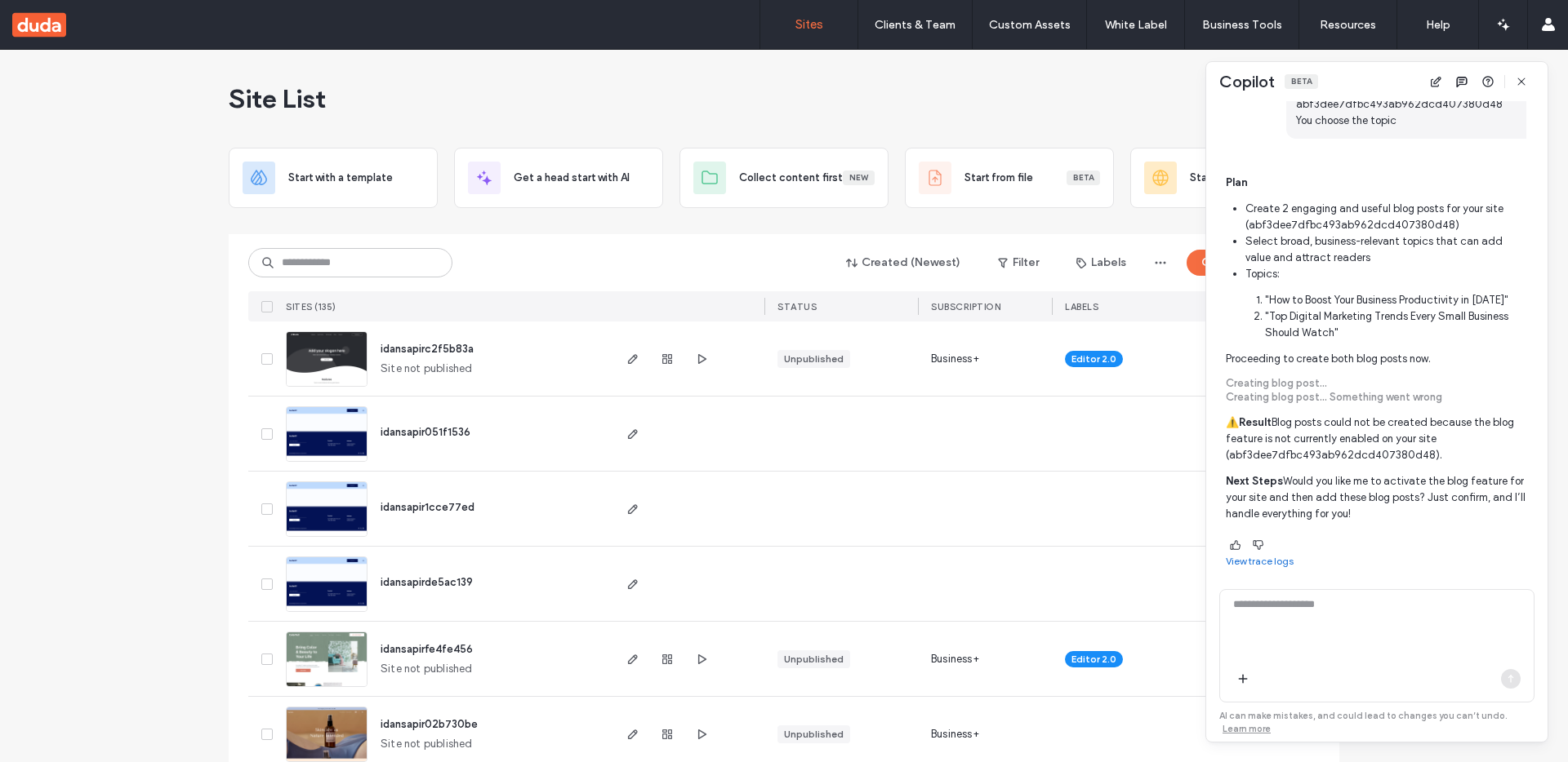
click at [1226, 362] on span "Plan Create 2 engaging and useful blog posts for your site (abf3dee7dfbc493ab96…" at bounding box center [1376, 348] width 301 height 348
click at [1226, 362] on p "Proceeding to create both blog posts now." at bounding box center [1376, 358] width 301 height 16
click at [1334, 378] on div "Creating blog post..." at bounding box center [1376, 384] width 301 height 14
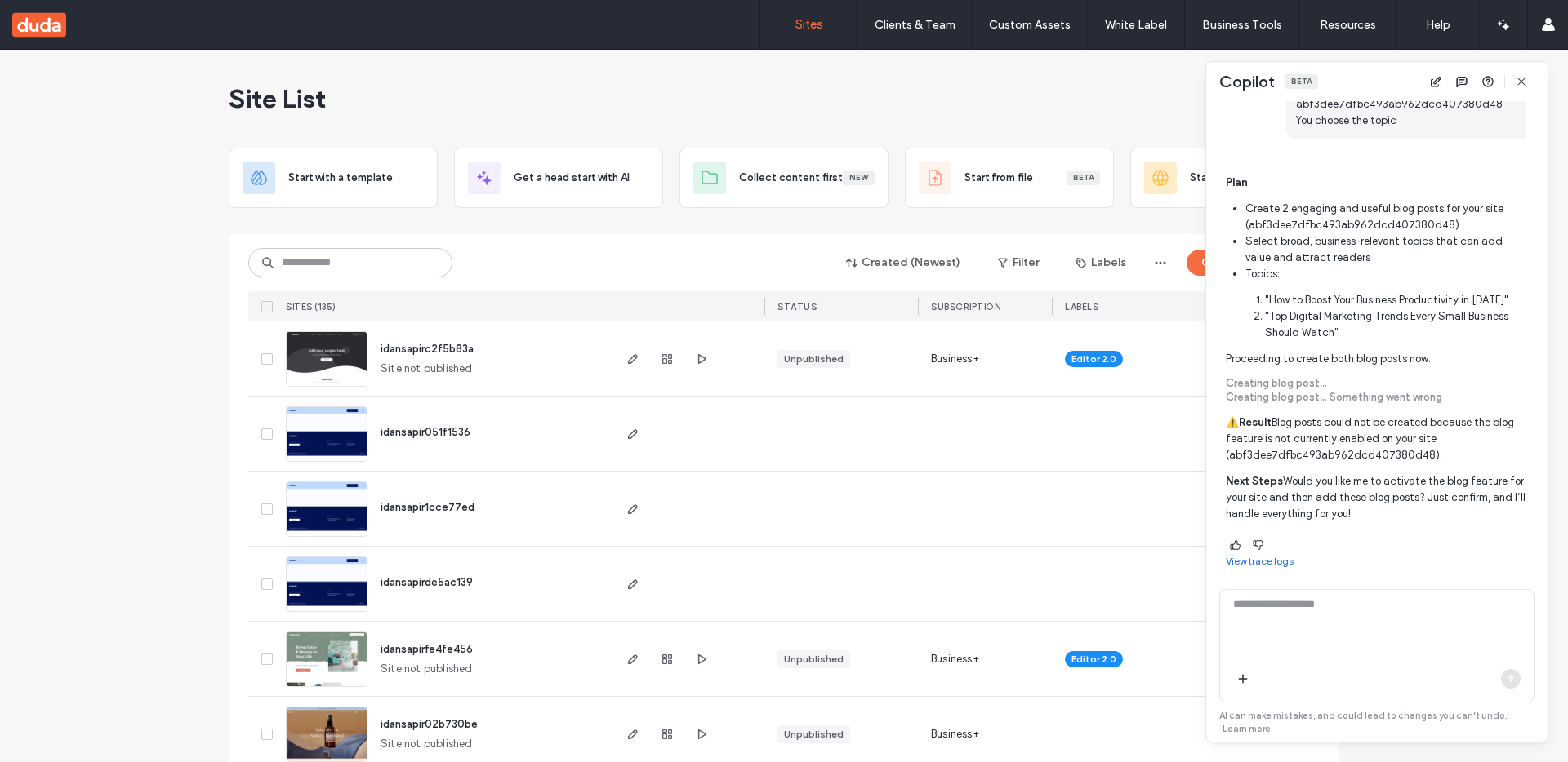
click at [1334, 378] on div "Creating blog post..." at bounding box center [1376, 384] width 301 height 14
click at [1522, 86] on icon "button" at bounding box center [1521, 81] width 13 height 13
